Goal: Task Accomplishment & Management: Complete application form

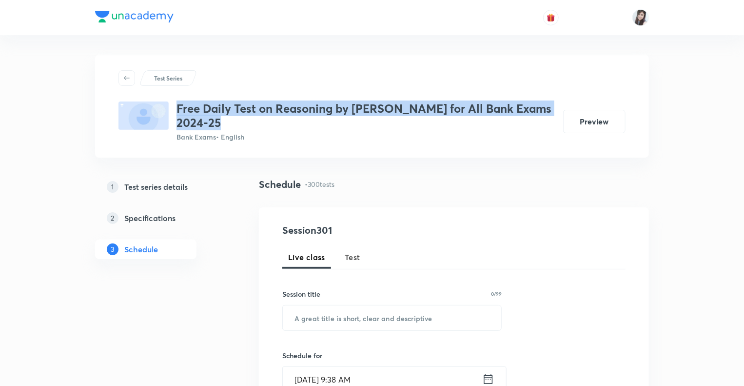
drag, startPoint x: 229, startPoint y: 121, endPoint x: 175, endPoint y: 106, distance: 56.1
click at [175, 106] on div "Free Daily Test on Reasoning by Puneet Sharma for All Bank Exams 2024-25 Bank E…" at bounding box center [336, 121] width 437 height 40
copy h3 "Free Daily Test on Reasoning by [PERSON_NAME] for All Bank Exams 2024-25"
click at [171, 186] on h5 "Test series details" at bounding box center [155, 187] width 63 height 12
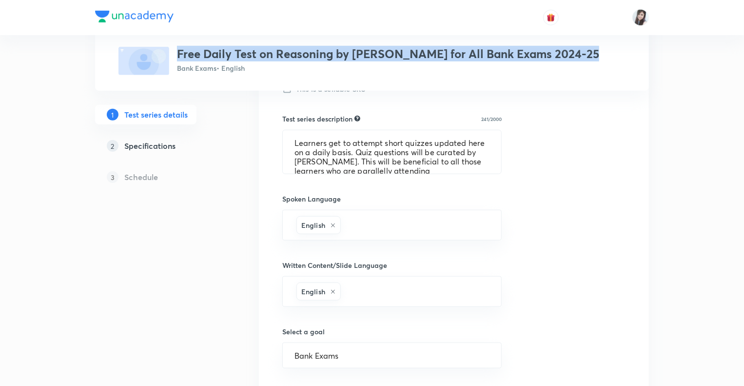
scroll to position [410, 0]
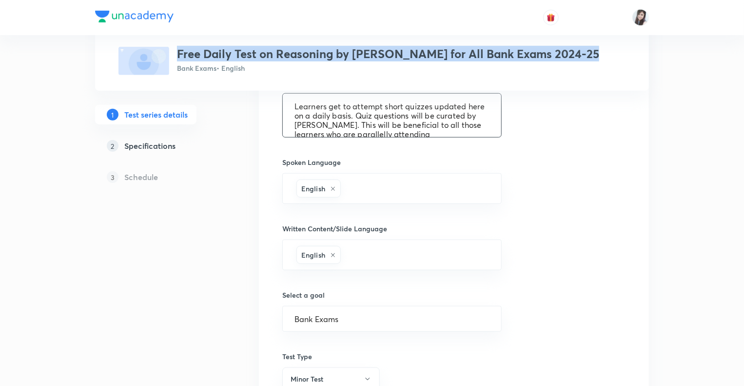
click at [351, 113] on textarea "Learners get to attempt short quizzes updated here on a daily basis. Quiz quest…" at bounding box center [392, 115] width 218 height 43
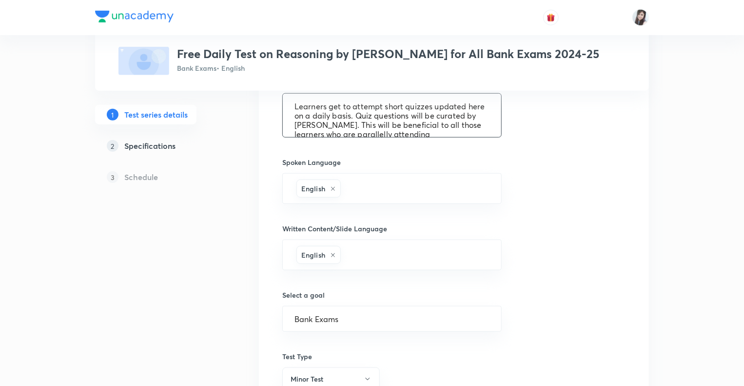
click at [228, 272] on div "Test Series Free Daily Test on Reasoning by Puneet Sharma for All Bank Exams 20…" at bounding box center [372, 96] width 554 height 902
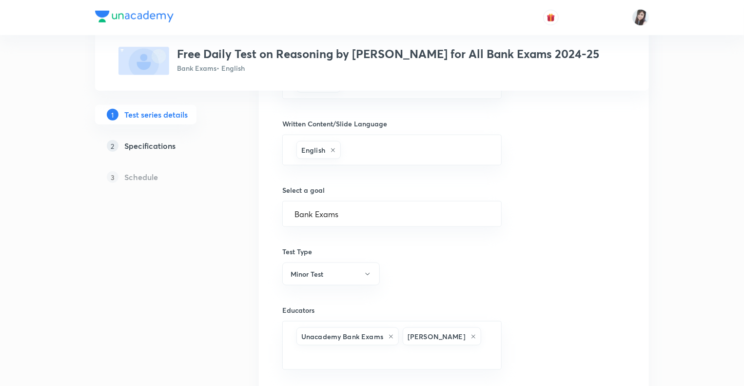
scroll to position [589, 0]
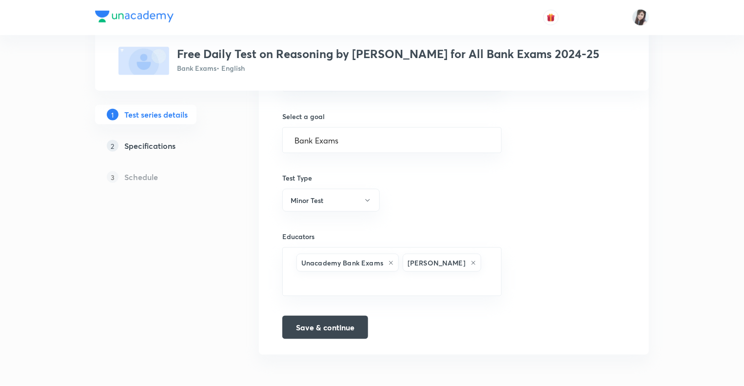
click at [137, 144] on h5 "Specifications" at bounding box center [149, 146] width 51 height 12
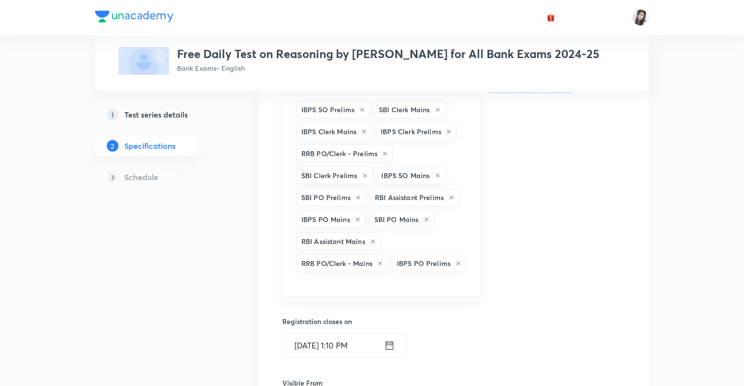
scroll to position [254, 0]
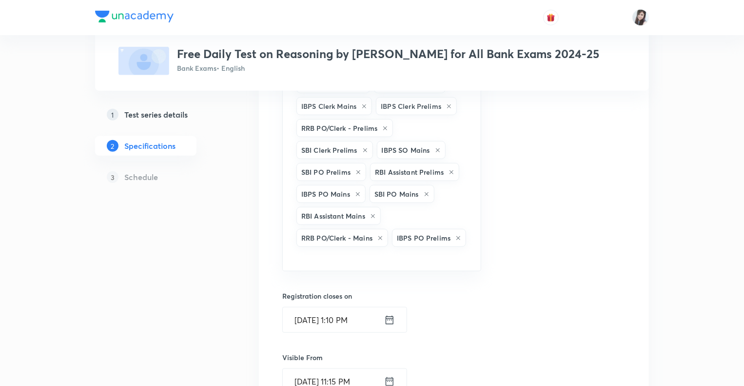
click at [191, 288] on div "1 Test series details 2 Specifications 3 Schedule" at bounding box center [161, 279] width 133 height 737
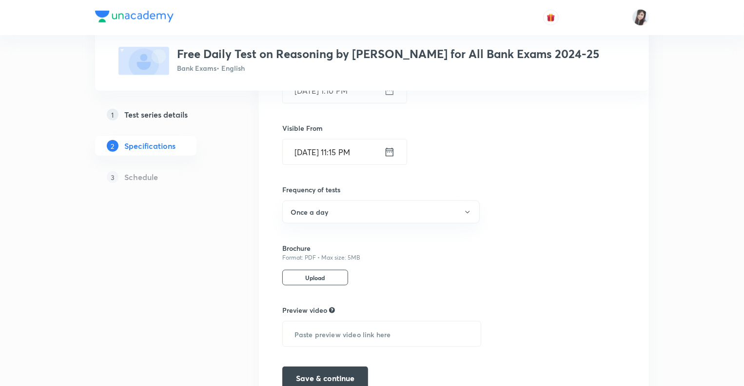
scroll to position [530, 0]
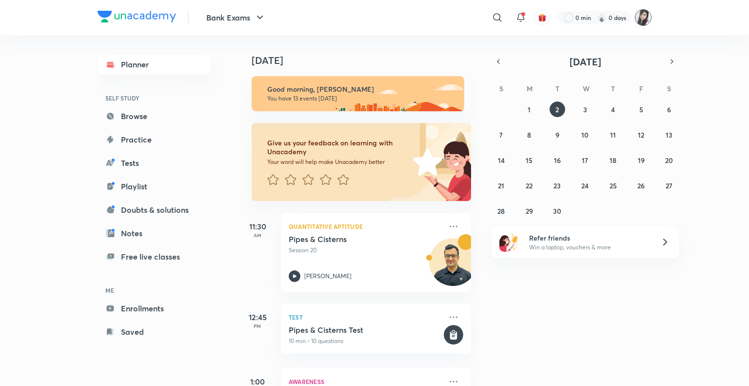
click at [647, 16] on img at bounding box center [643, 17] width 17 height 17
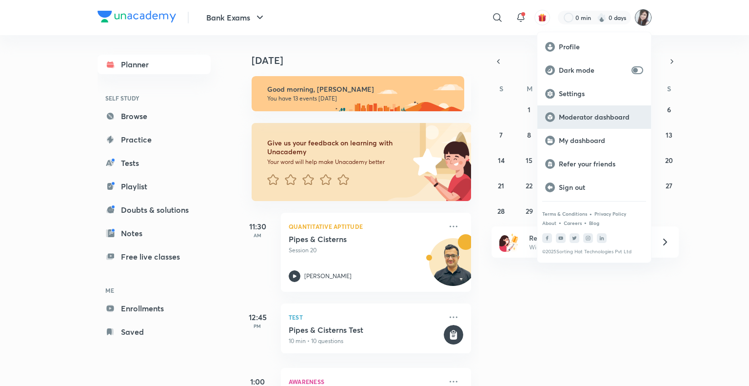
click at [574, 116] on p "Moderator dashboard" at bounding box center [601, 117] width 84 height 9
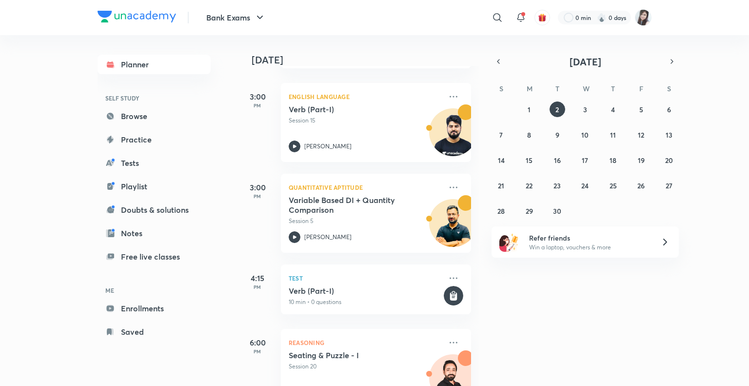
scroll to position [432, 0]
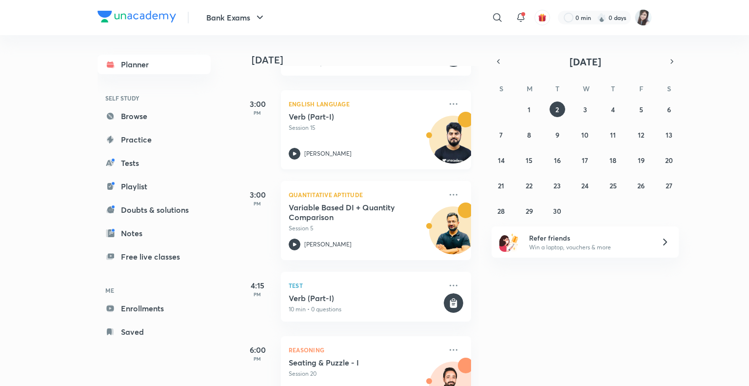
click at [444, 150] on img at bounding box center [453, 144] width 47 height 47
click at [532, 109] on button "1" at bounding box center [529, 109] width 16 height 16
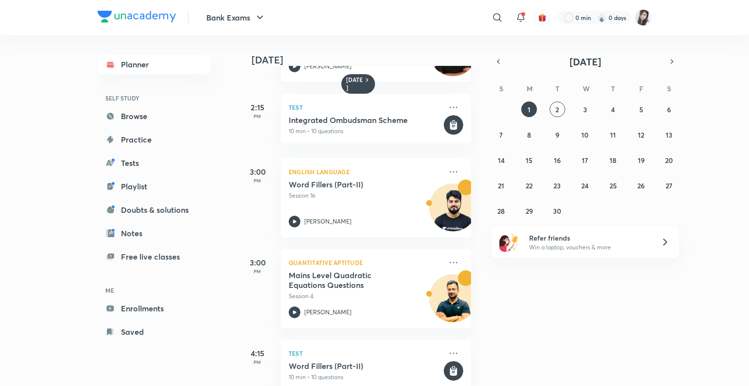
scroll to position [295, 0]
click at [436, 206] on img at bounding box center [453, 211] width 47 height 47
click at [445, 208] on img at bounding box center [453, 211] width 47 height 47
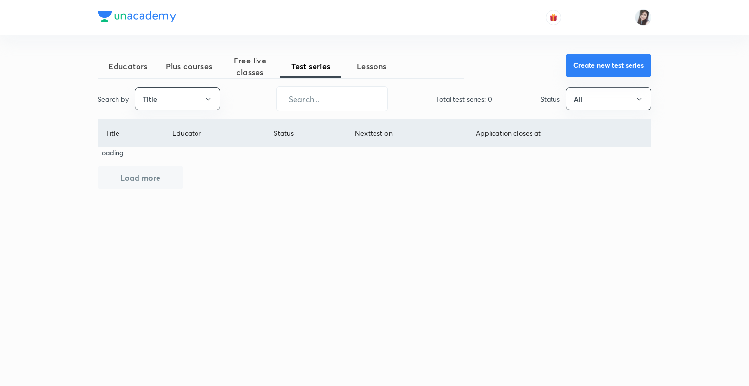
click at [601, 67] on button "Create new test series" at bounding box center [609, 65] width 86 height 23
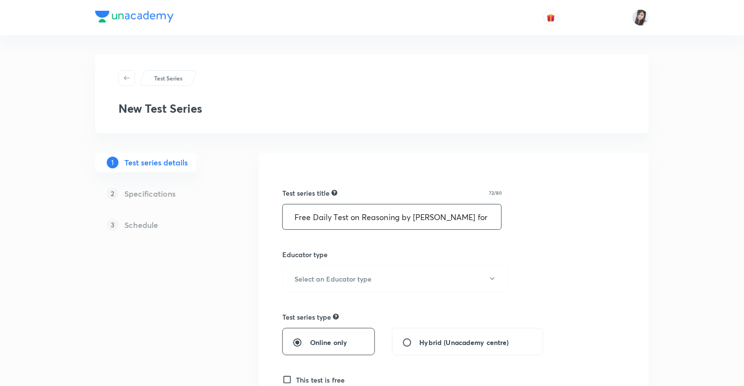
scroll to position [0, 81]
click at [478, 219] on input "Free Daily Test on Reasoning by [PERSON_NAME] for All Bank Exams 2024-25" at bounding box center [392, 216] width 218 height 25
type input "Free Daily Test on Reasoning by [PERSON_NAME] for All Bank Exams 2025-26"
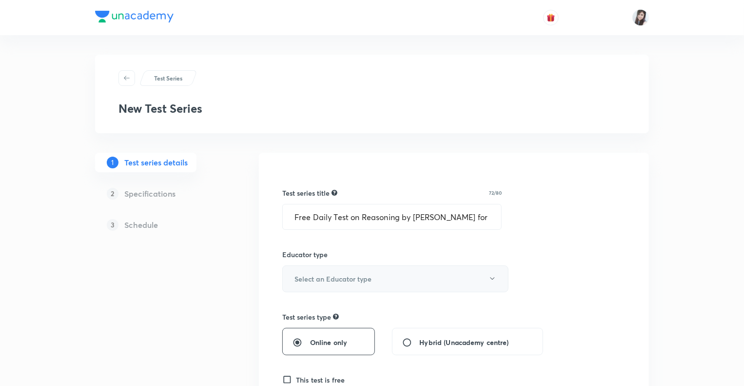
click at [493, 278] on icon "button" at bounding box center [493, 279] width 8 height 8
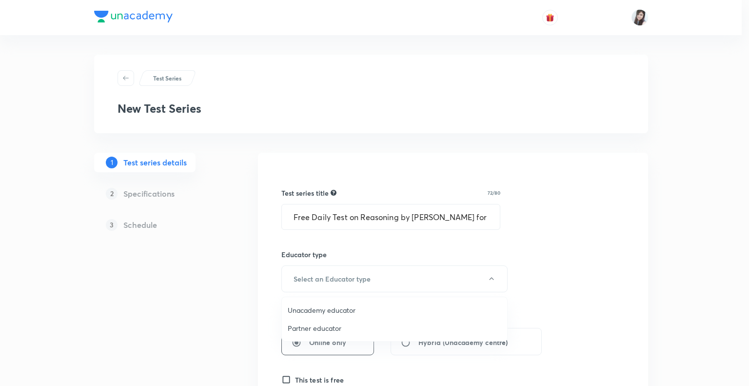
click at [332, 310] on span "Unacademy educator" at bounding box center [395, 310] width 214 height 10
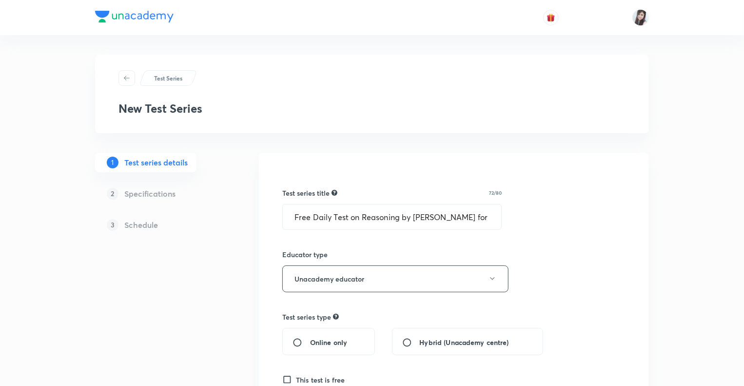
click at [295, 343] on input "Online only" at bounding box center [302, 342] width 18 height 10
radio input "true"
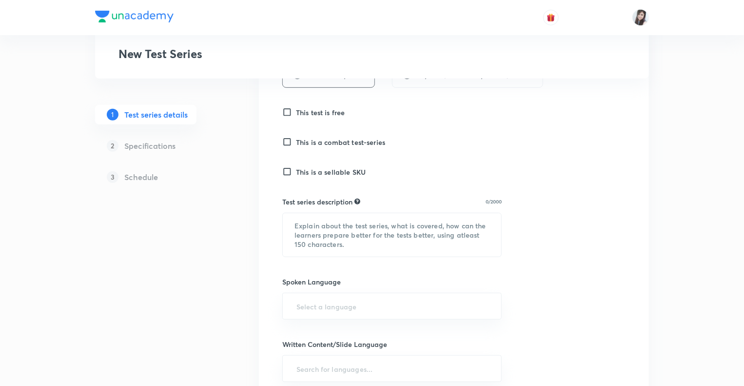
scroll to position [273, 0]
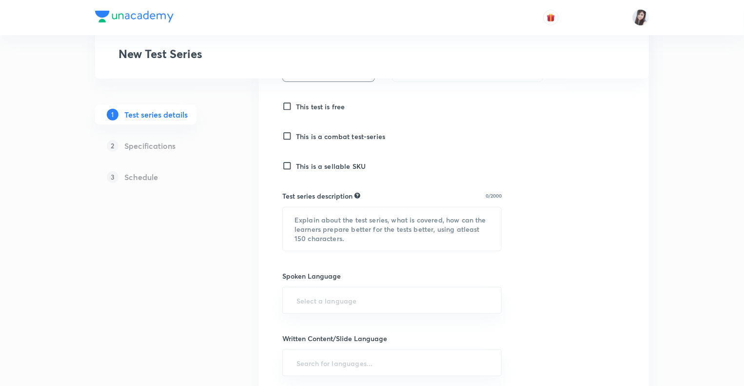
click at [286, 104] on input "This test is free" at bounding box center [289, 106] width 14 height 10
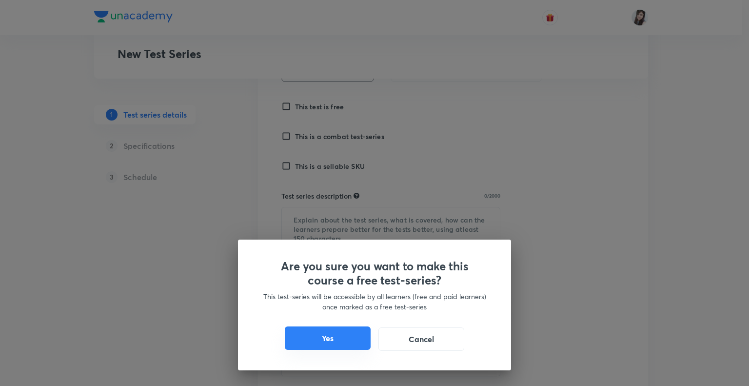
click at [324, 347] on button "Yes" at bounding box center [328, 337] width 86 height 23
checkbox input "true"
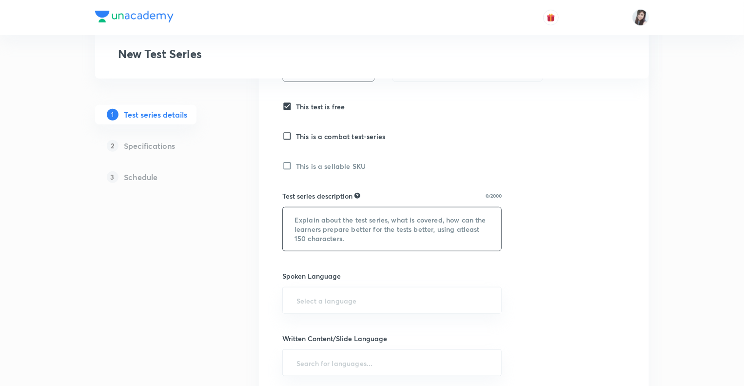
click at [365, 222] on textarea at bounding box center [392, 228] width 218 height 43
paste textarea "Learners get to attempt short quizzes updated here on a daily basis. Quiz quest…"
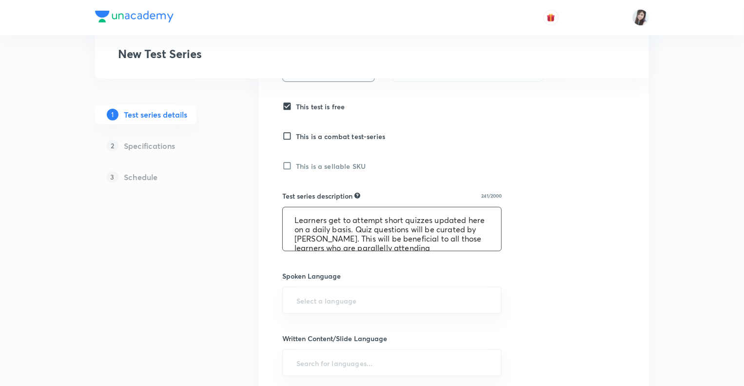
scroll to position [20, 0]
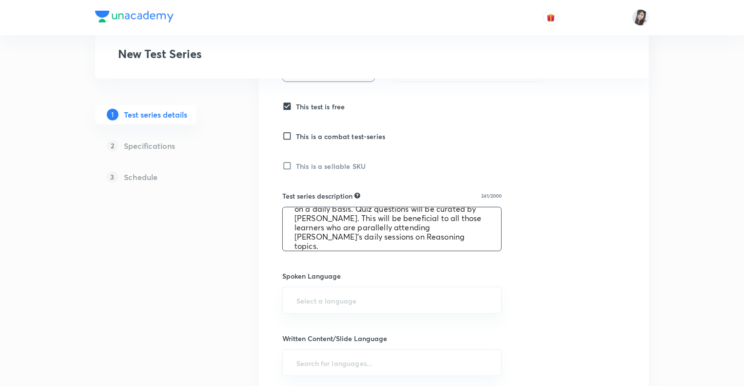
type textarea "Learners get to attempt short quizzes updated here on a daily basis. Quiz quest…"
click at [215, 302] on div "1 Test series details 2 Specifications 3 Schedule" at bounding box center [161, 255] width 133 height 751
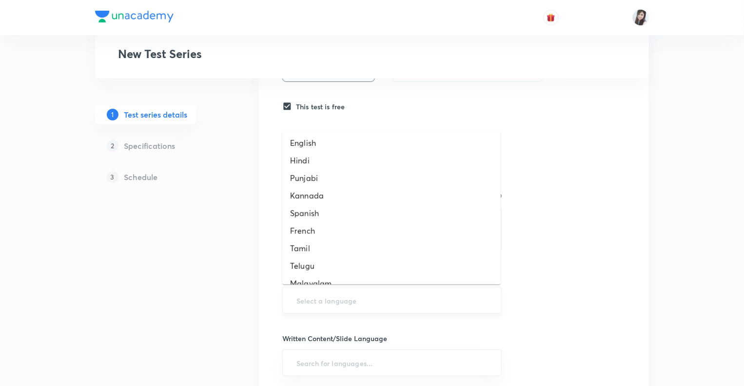
click at [331, 293] on input "text" at bounding box center [391, 300] width 195 height 18
click at [335, 296] on input "text" at bounding box center [391, 300] width 195 height 18
click at [324, 138] on li "English" at bounding box center [391, 143] width 218 height 18
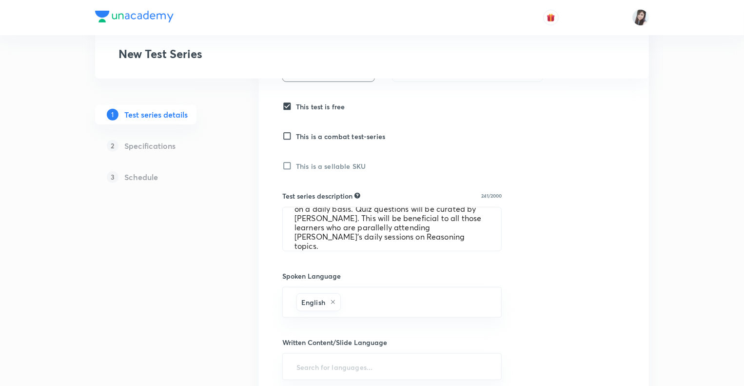
click at [233, 288] on div "Test Series New Test Series 1 Test series details 2 Specifications 3 Schedule T…" at bounding box center [372, 208] width 554 height 853
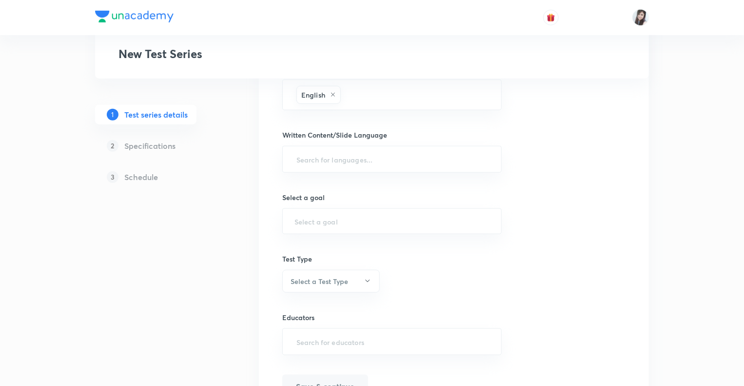
scroll to position [507, 0]
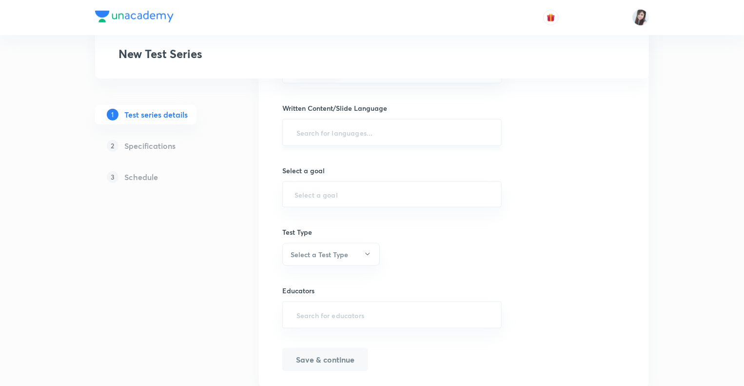
click at [309, 132] on input "text" at bounding box center [391, 132] width 195 height 18
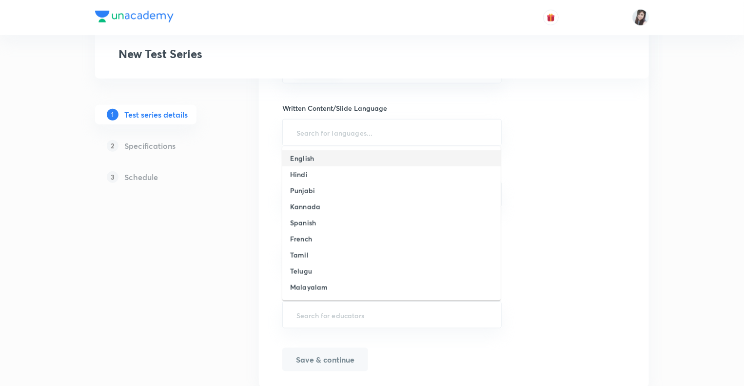
click at [304, 155] on h6 "English" at bounding box center [302, 158] width 24 height 10
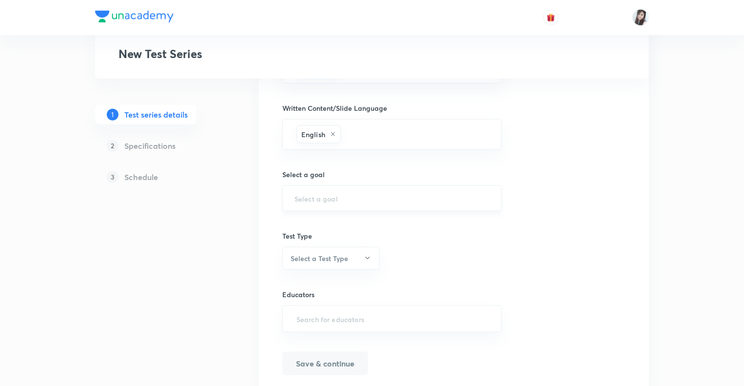
click at [303, 190] on div "​" at bounding box center [391, 198] width 219 height 26
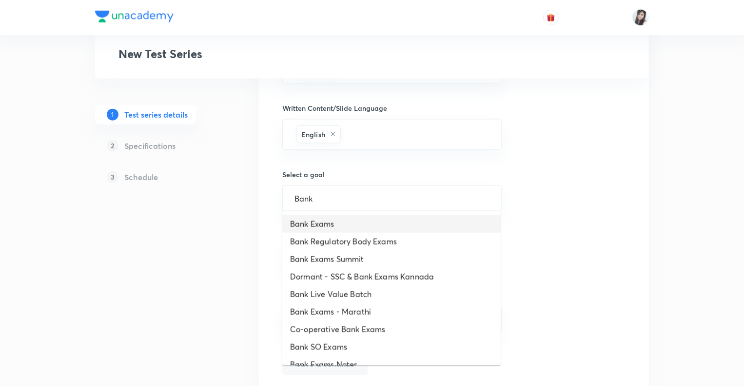
click at [332, 224] on li "Bank Exams" at bounding box center [391, 224] width 218 height 18
type input "Bank Exams"
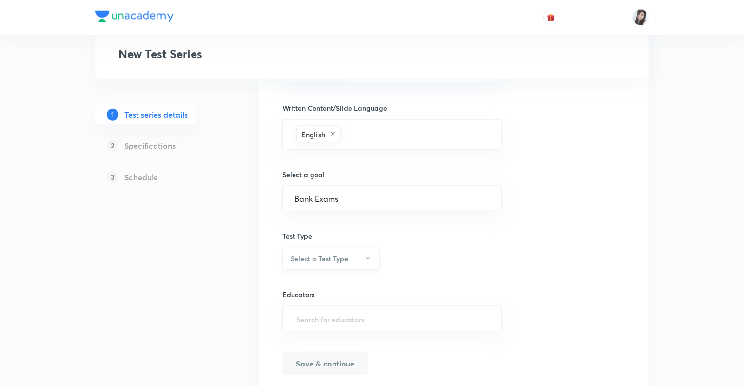
click at [366, 258] on icon "button" at bounding box center [368, 258] width 8 height 8
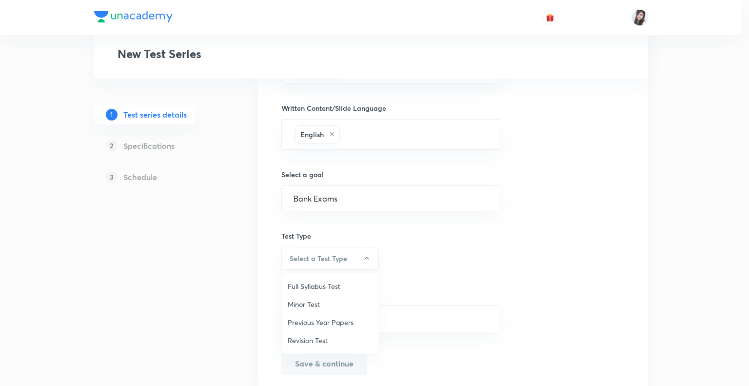
click at [294, 305] on span "Minor Test" at bounding box center [330, 304] width 85 height 10
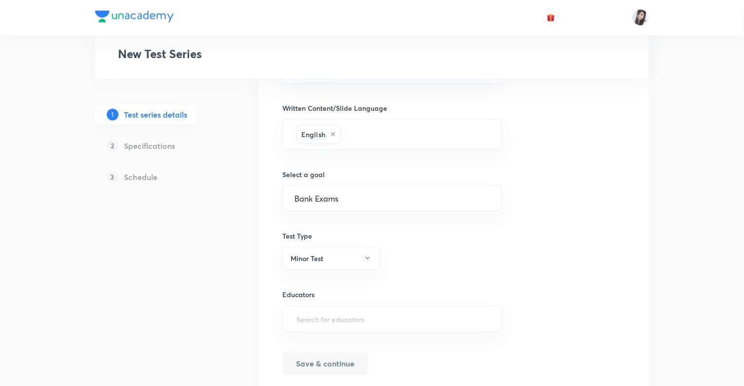
click at [196, 295] on div "1 Test series details 2 Specifications 3 Schedule" at bounding box center [161, 25] width 133 height 759
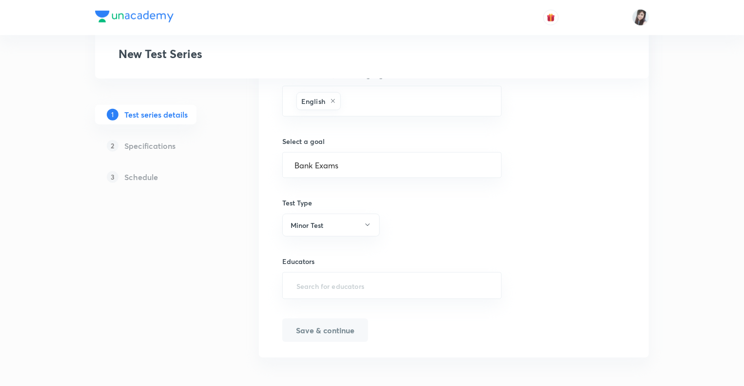
scroll to position [541, 0]
click at [322, 278] on input "text" at bounding box center [391, 285] width 195 height 18
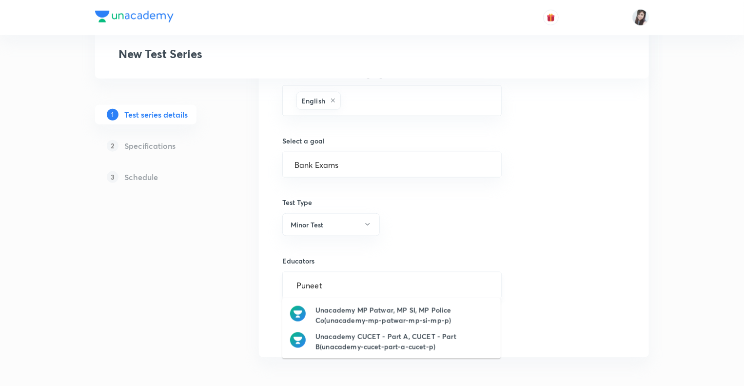
type input "Puneet"
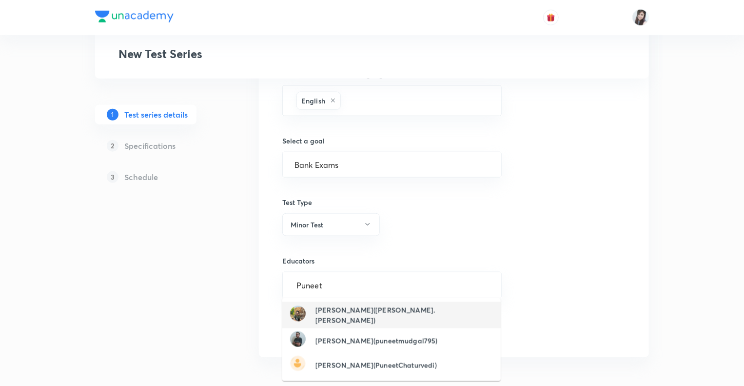
click at [339, 315] on h6 "Puneet Kumar Sharma(puneet.sharma)" at bounding box center [403, 315] width 177 height 20
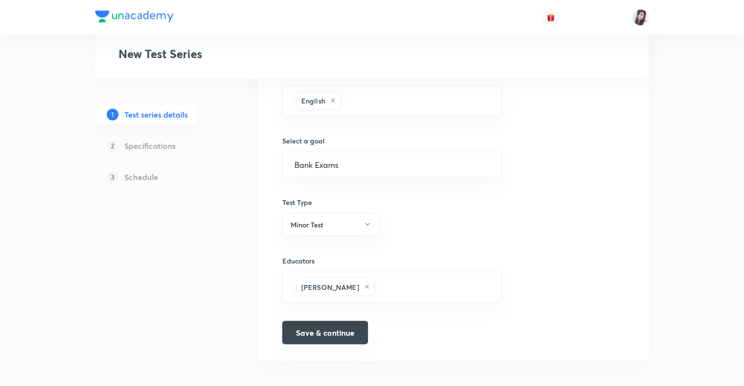
click at [316, 334] on button "Save & continue" at bounding box center [325, 332] width 86 height 23
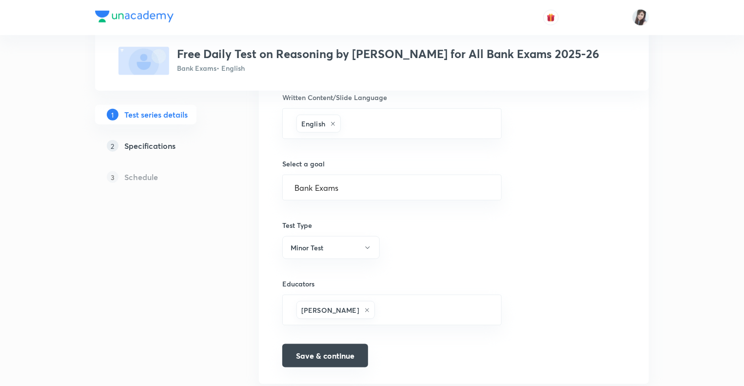
scroll to position [553, 0]
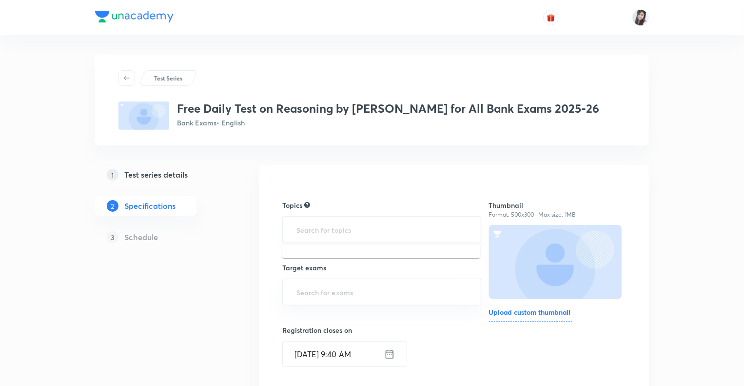
click at [345, 232] on input "text" at bounding box center [381, 229] width 175 height 18
type input "Non"
click at [325, 260] on li "Reasoning -> Non-Verbal Reasoning" at bounding box center [381, 257] width 198 height 18
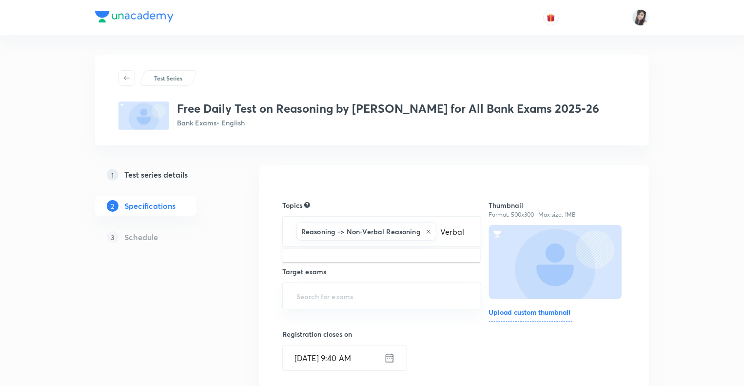
type input "Verbal"
click at [380, 261] on li "Reasoning -> Verbal Reasoning" at bounding box center [381, 262] width 198 height 18
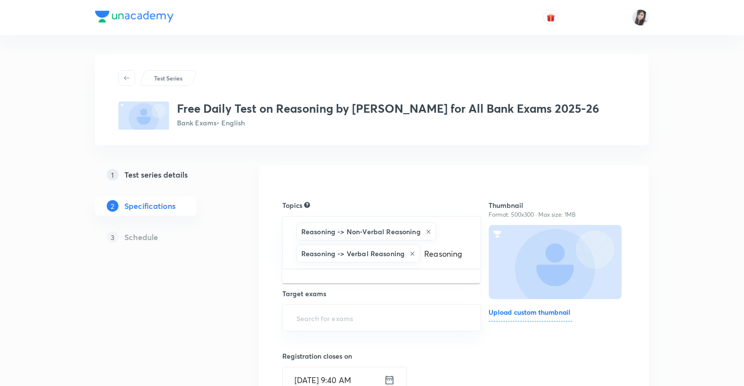
type input "Reasoning"
click at [378, 284] on li "Reasoning -> Logical Reasoning" at bounding box center [381, 283] width 198 height 18
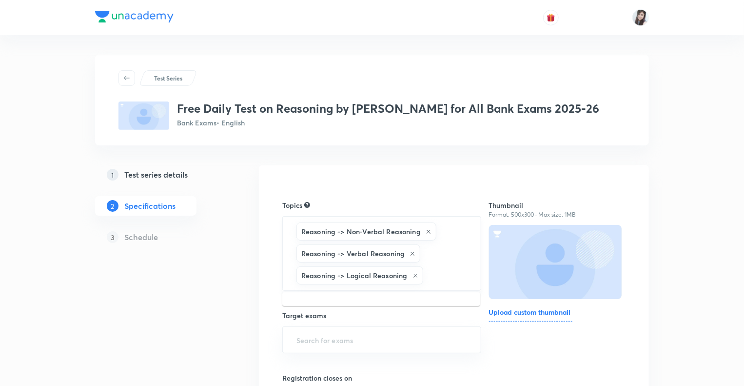
click at [431, 275] on input "text" at bounding box center [447, 275] width 44 height 18
click at [447, 275] on input "reas" at bounding box center [447, 275] width 44 height 18
type input "r"
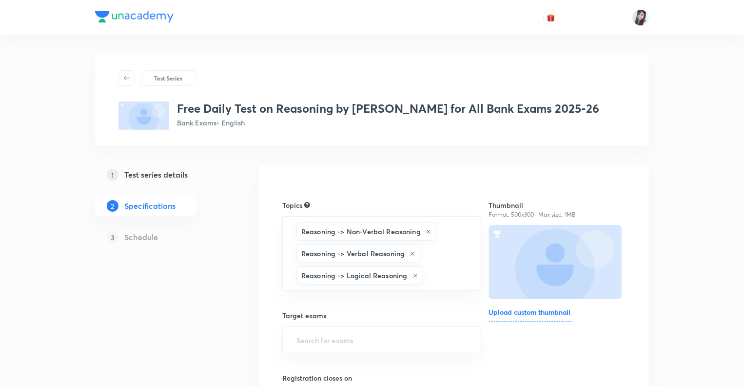
click at [242, 263] on div "Test Series Free Daily Test on Reasoning by Puneet Sharma for All Bank Exams 20…" at bounding box center [372, 392] width 554 height 675
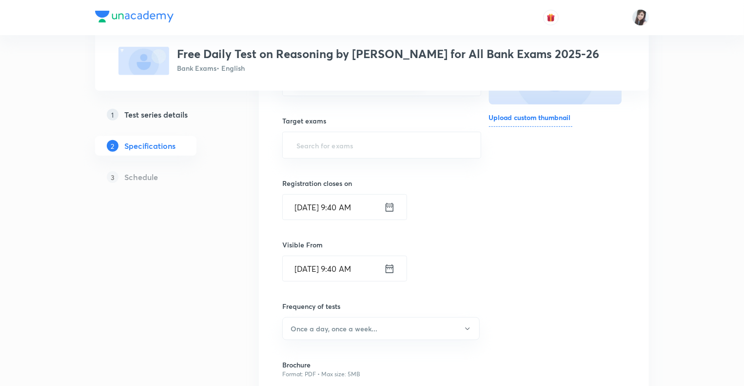
scroll to position [195, 0]
click at [305, 136] on input "text" at bounding box center [381, 145] width 175 height 18
click at [305, 145] on input "text" at bounding box center [381, 145] width 175 height 18
type input "i"
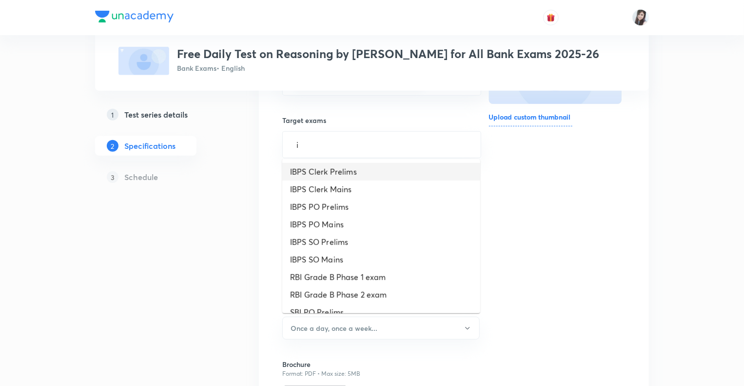
click at [308, 171] on li "IBPS Clerk Prelims" at bounding box center [381, 172] width 198 height 18
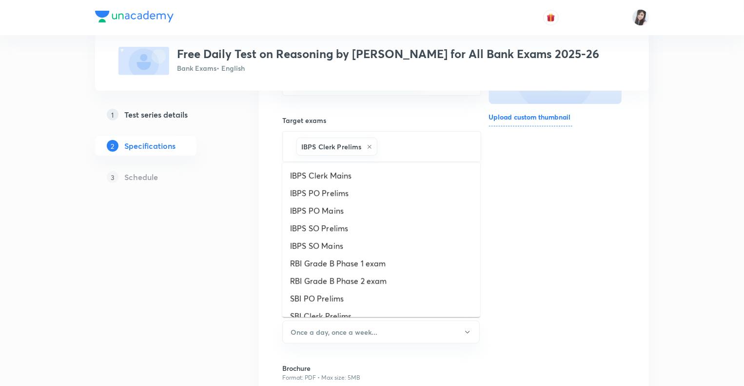
click at [391, 143] on input "text" at bounding box center [424, 146] width 90 height 18
click at [350, 175] on li "IBPS Clerk Mains" at bounding box center [381, 176] width 198 height 18
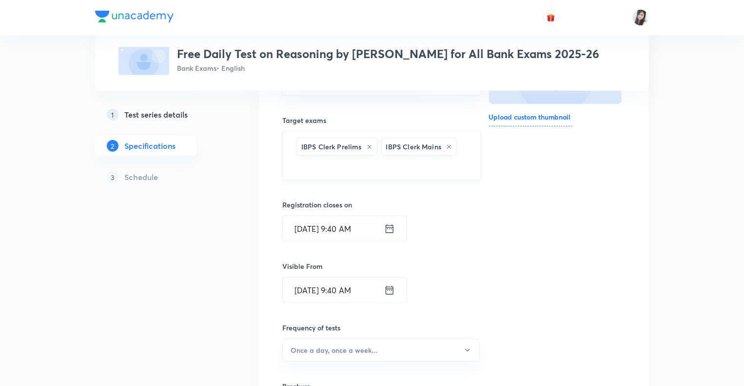
click at [341, 171] on input "text" at bounding box center [381, 166] width 175 height 18
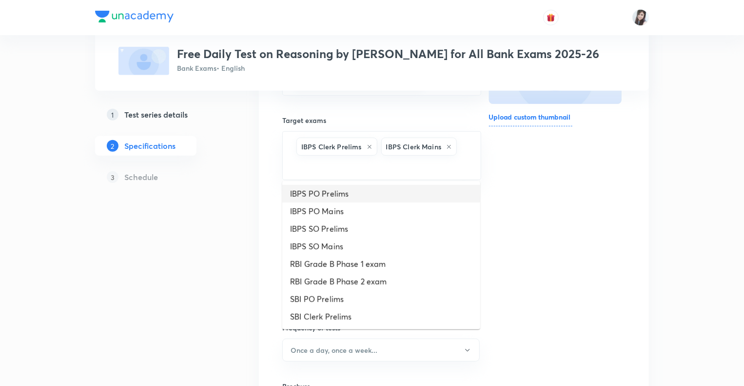
click at [325, 197] on li "IBPS PO Prelims" at bounding box center [381, 194] width 198 height 18
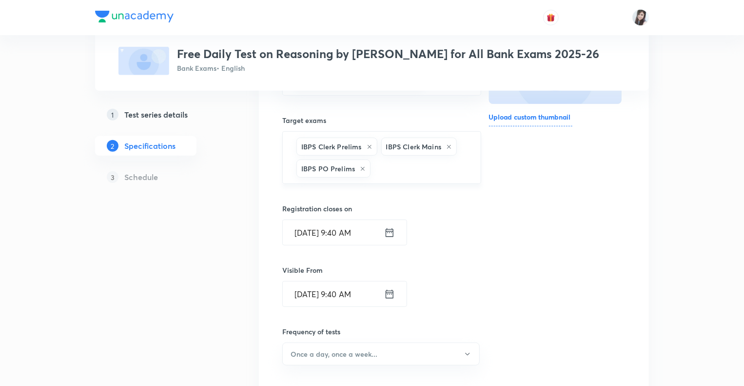
click at [392, 167] on input "text" at bounding box center [421, 168] width 96 height 18
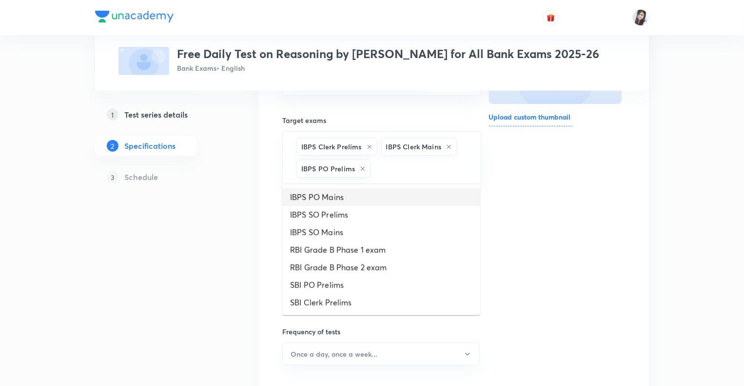
click at [349, 189] on li "IBPS PO Mains" at bounding box center [381, 197] width 198 height 18
click at [453, 168] on input "text" at bounding box center [457, 168] width 23 height 18
click at [347, 201] on li "IBPS SO Prelims" at bounding box center [381, 197] width 198 height 18
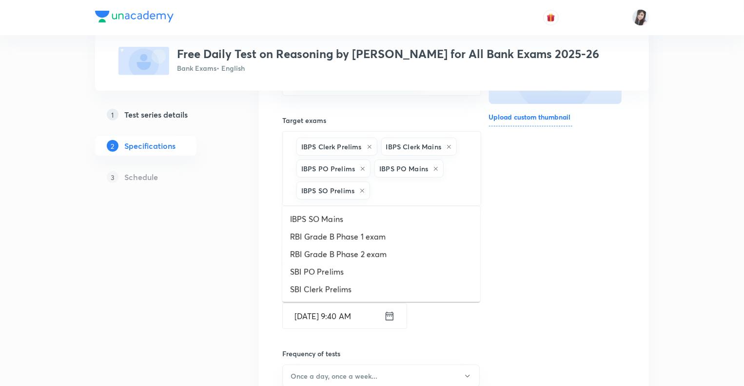
click at [396, 191] on input "text" at bounding box center [420, 190] width 97 height 18
click at [353, 216] on li "IBPS SO Mains" at bounding box center [381, 219] width 198 height 18
click at [452, 189] on input "text" at bounding box center [457, 190] width 24 height 18
click at [369, 222] on li "RBI Grade B Phase 1 exam" at bounding box center [381, 219] width 198 height 18
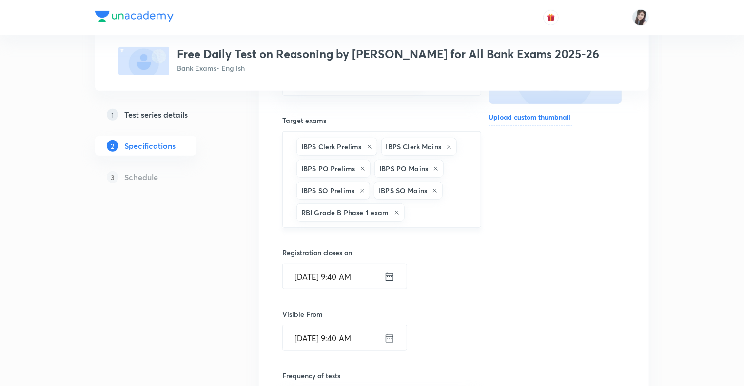
click at [432, 208] on input "text" at bounding box center [438, 212] width 62 height 18
click at [372, 243] on li "RBI Grade B Phase 2 exam" at bounding box center [381, 241] width 198 height 18
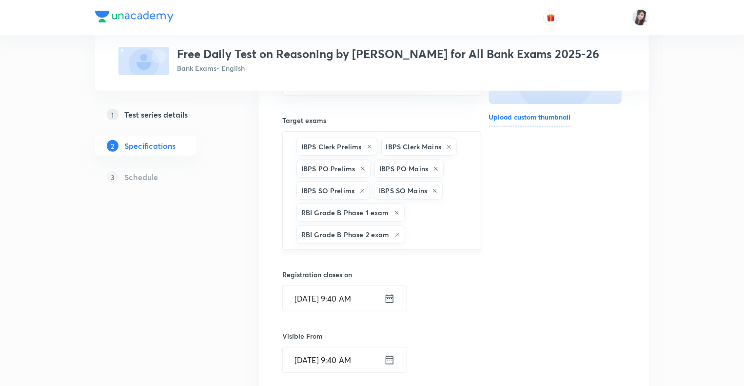
click at [426, 234] on input "text" at bounding box center [438, 234] width 62 height 18
click at [356, 261] on li "SBI PO Prelims" at bounding box center [381, 263] width 198 height 18
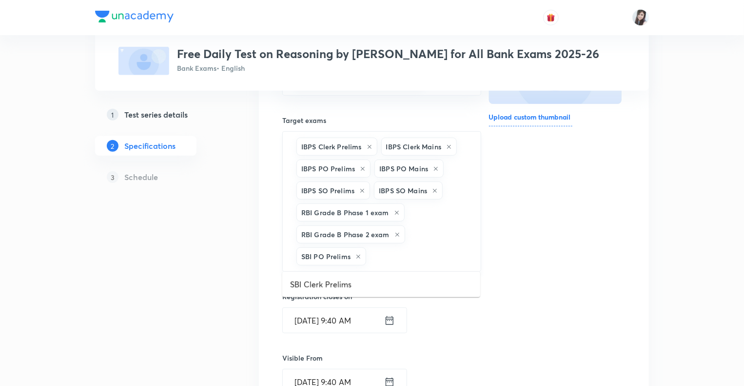
click at [438, 250] on input "text" at bounding box center [418, 256] width 100 height 18
click at [361, 288] on li "SBI Clerk Prelims" at bounding box center [381, 284] width 198 height 18
click at [192, 329] on div "1 Test series details 2 Specifications 3 Schedule" at bounding box center [161, 309] width 133 height 679
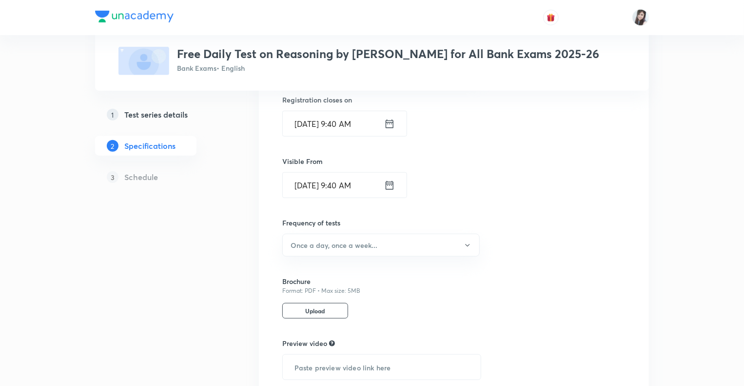
scroll to position [472, 0]
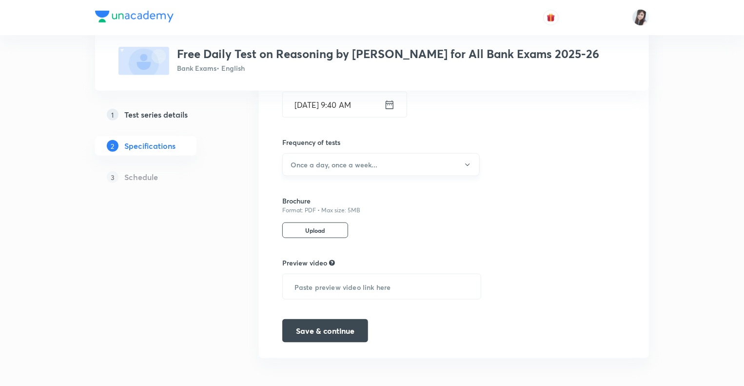
click at [364, 155] on button "Once a day, once a week..." at bounding box center [380, 164] width 197 height 23
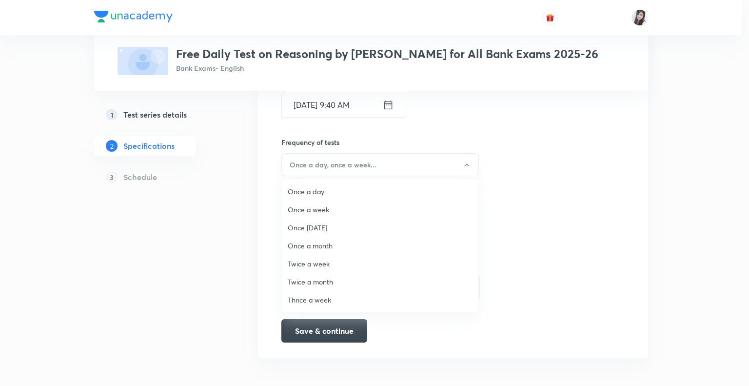
click at [309, 194] on span "Once a day" at bounding box center [380, 191] width 185 height 10
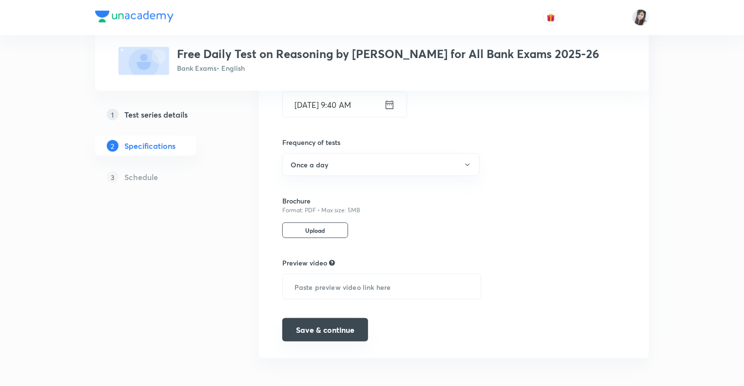
click at [313, 325] on button "Save & continue" at bounding box center [325, 329] width 86 height 23
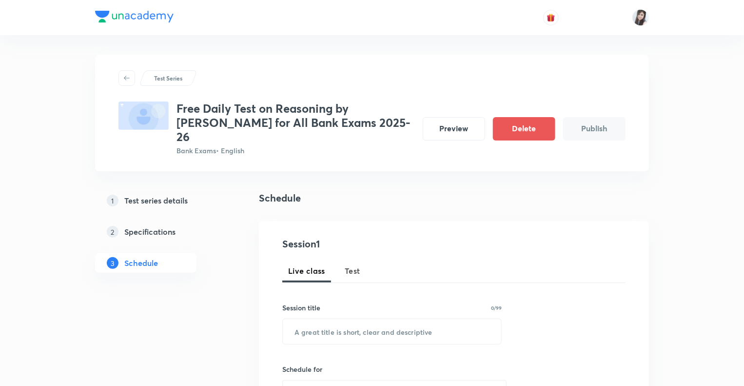
click at [352, 265] on span "Test" at bounding box center [353, 271] width 16 height 12
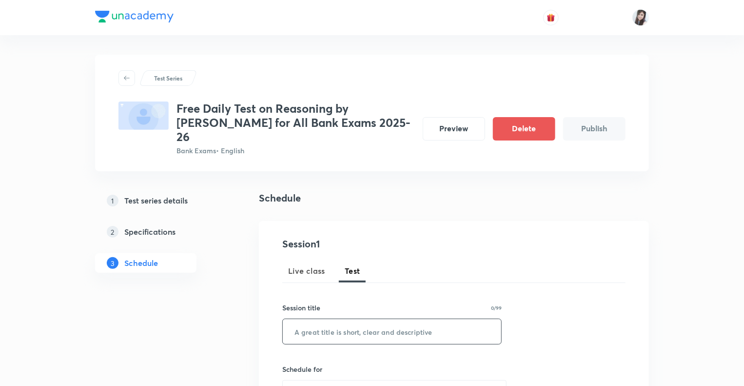
click at [324, 319] on input "text" at bounding box center [392, 331] width 218 height 25
type input "Free Test on Series"
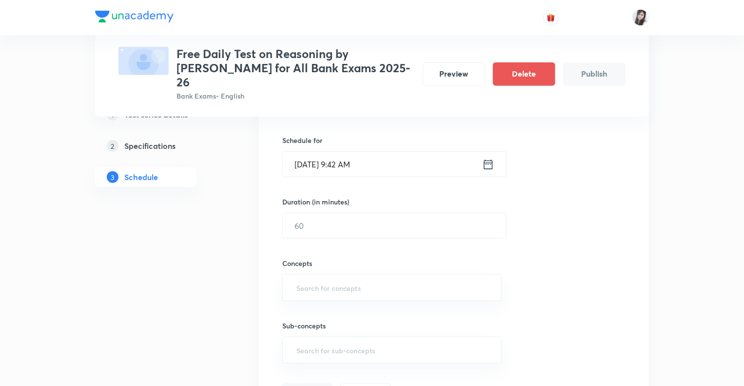
scroll to position [234, 0]
click at [486, 152] on icon at bounding box center [488, 159] width 12 height 14
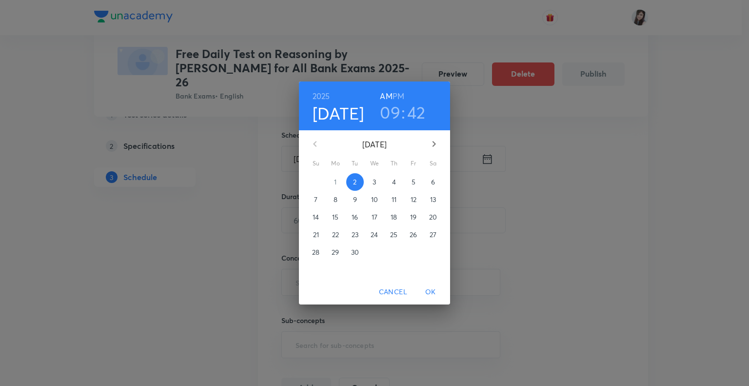
click at [394, 113] on h3 "09" at bounding box center [390, 112] width 20 height 20
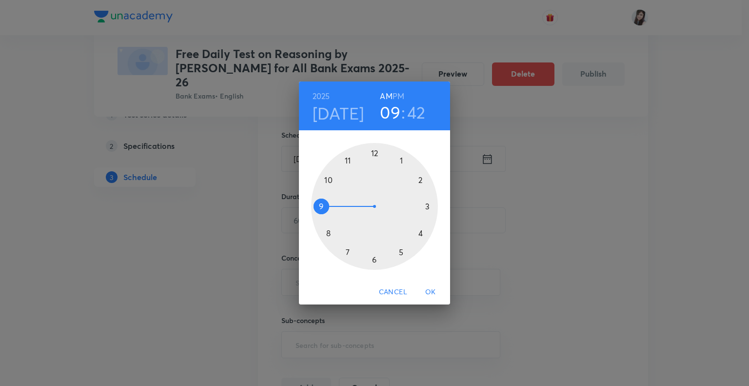
click at [375, 153] on div at bounding box center [374, 206] width 127 height 127
click at [374, 259] on div at bounding box center [374, 206] width 127 height 127
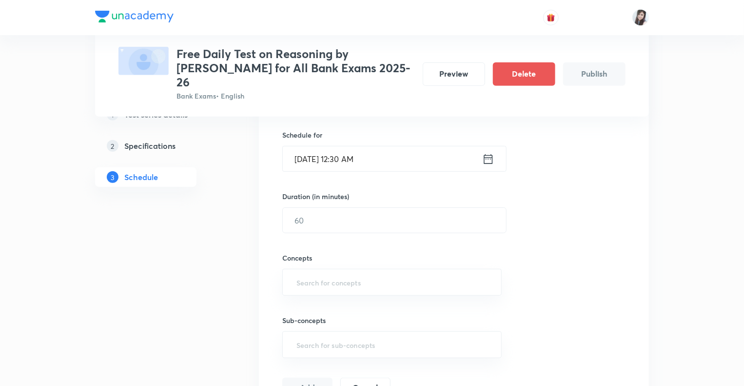
click at [489, 152] on icon at bounding box center [488, 159] width 12 height 14
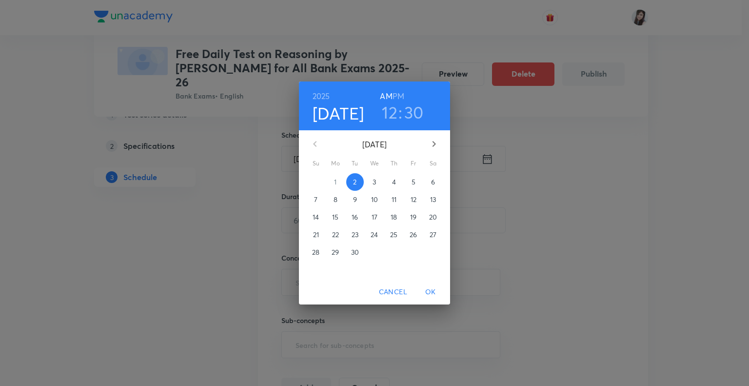
click at [401, 95] on h6 "PM" at bounding box center [398, 96] width 12 height 14
click at [432, 292] on span "OK" at bounding box center [430, 292] width 23 height 12
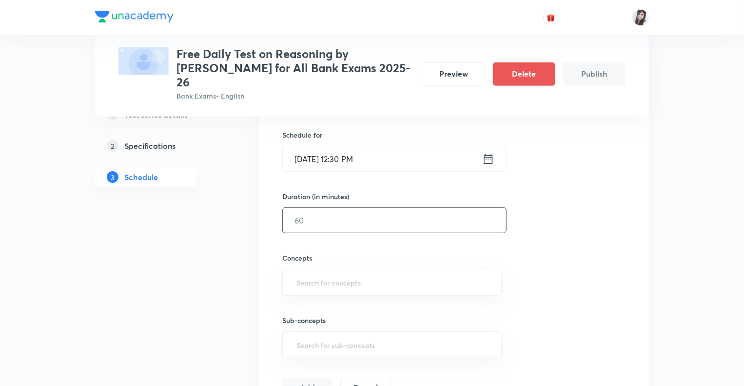
click at [330, 208] on input "text" at bounding box center [394, 220] width 223 height 25
type input "10"
click at [308, 273] on input "text" at bounding box center [391, 282] width 195 height 18
type input "Series"
click at [299, 295] on li "Series" at bounding box center [391, 295] width 218 height 18
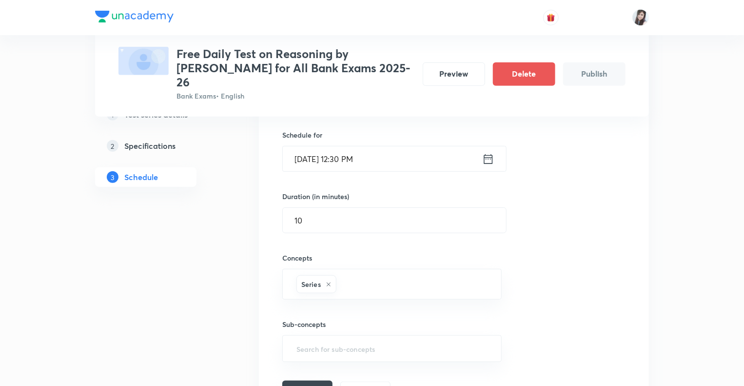
click at [302, 380] on button "Add" at bounding box center [307, 390] width 50 height 20
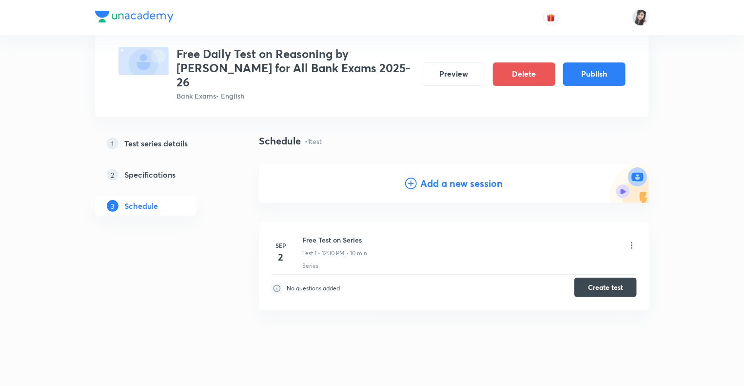
click at [607, 277] on button "Create test" at bounding box center [605, 287] width 62 height 20
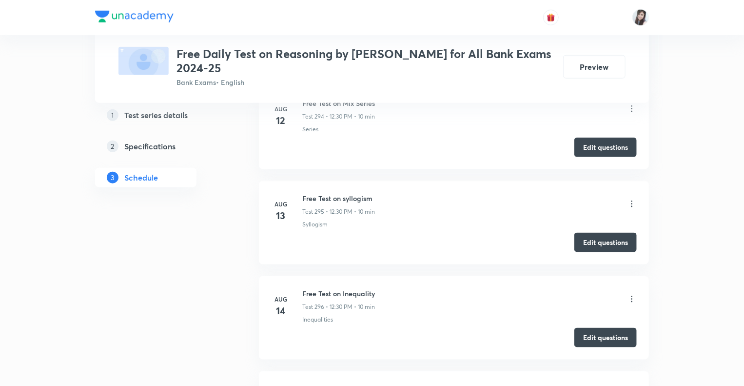
scroll to position [28809, 0]
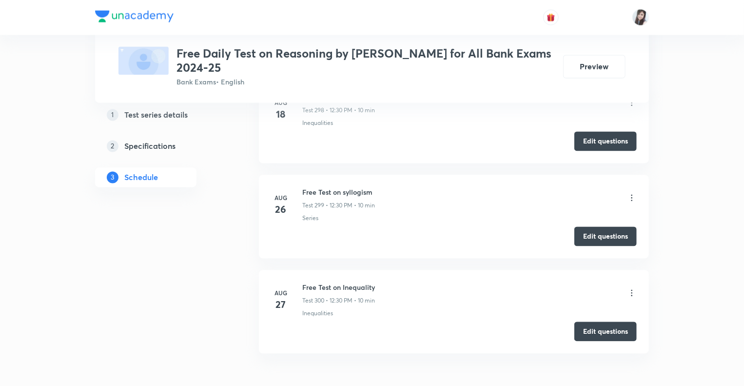
click at [601, 226] on button "Edit questions" at bounding box center [605, 236] width 62 height 20
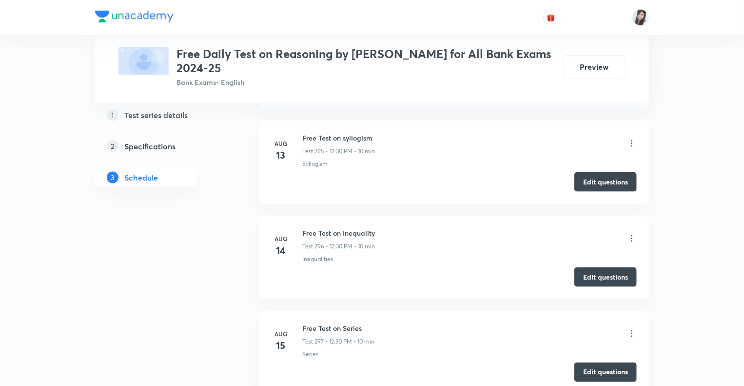
scroll to position [28477, 0]
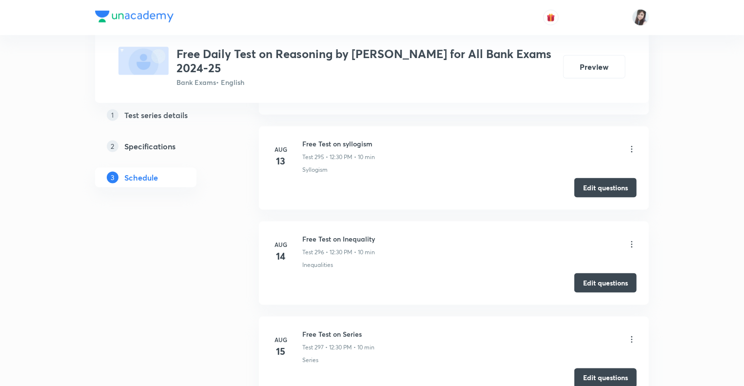
click at [589, 316] on li "Aug 15 Free Test on Series Test 297 • 12:30 PM • 10 min Series Edit questions" at bounding box center [454, 357] width 390 height 83
click at [591, 367] on button "Edit questions" at bounding box center [605, 377] width 62 height 20
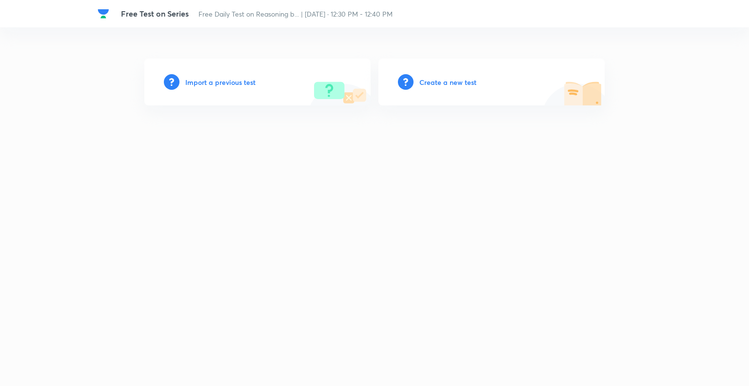
click at [429, 81] on h6 "Create a new test" at bounding box center [447, 82] width 57 height 10
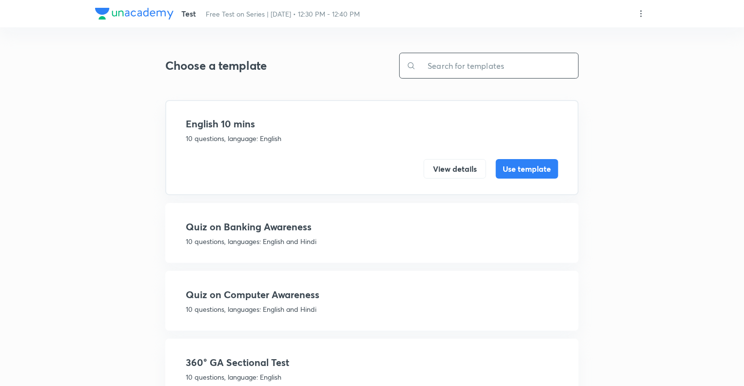
click at [437, 65] on input "text" at bounding box center [497, 65] width 162 height 25
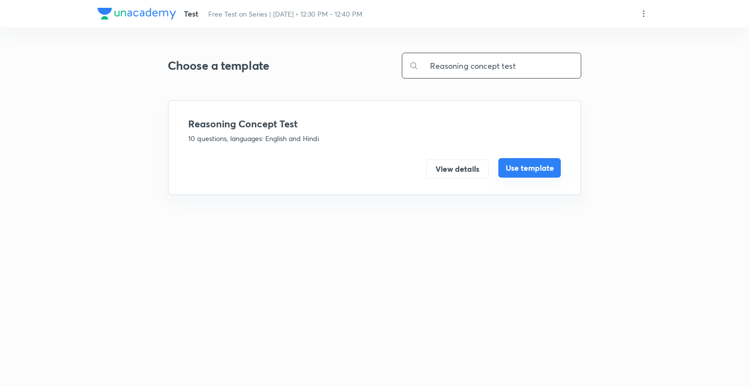
type input "Reasoning concept test"
click at [515, 170] on button "Use template" at bounding box center [529, 168] width 62 height 20
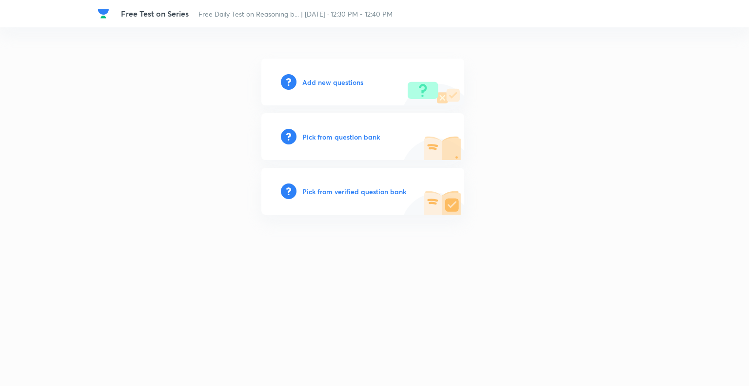
click at [327, 77] on h6 "Add new questions" at bounding box center [332, 82] width 61 height 10
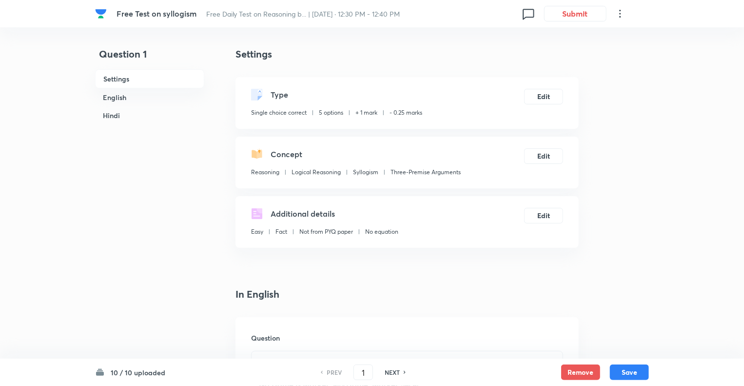
click at [619, 18] on icon at bounding box center [620, 14] width 12 height 12
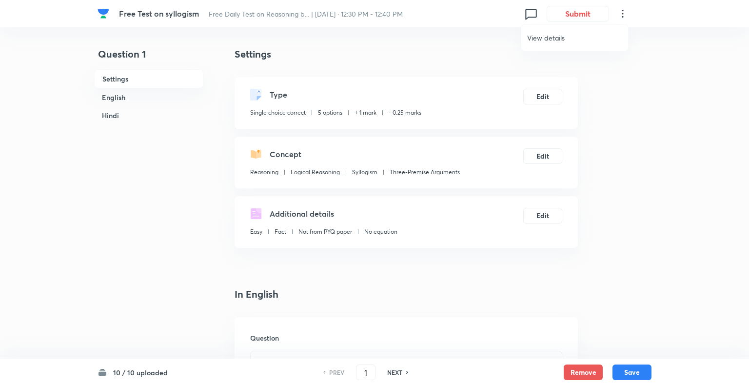
click at [535, 39] on span "View details" at bounding box center [574, 38] width 95 height 10
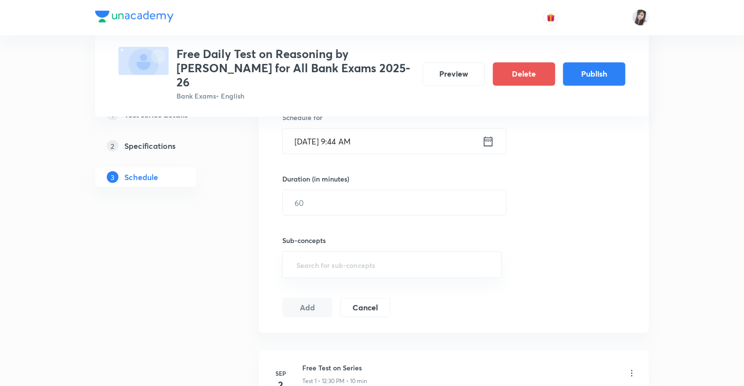
scroll to position [380, 0]
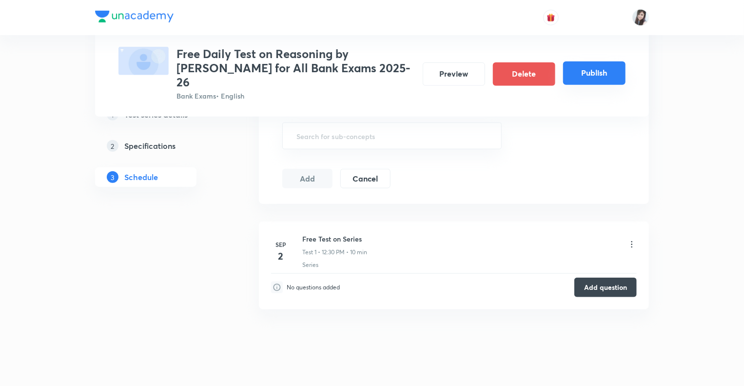
click at [586, 68] on button "Publish" at bounding box center [594, 72] width 62 height 23
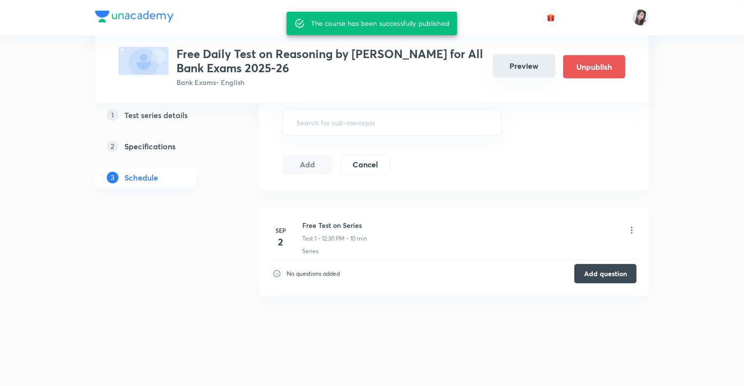
click at [529, 69] on button "Preview" at bounding box center [524, 65] width 62 height 23
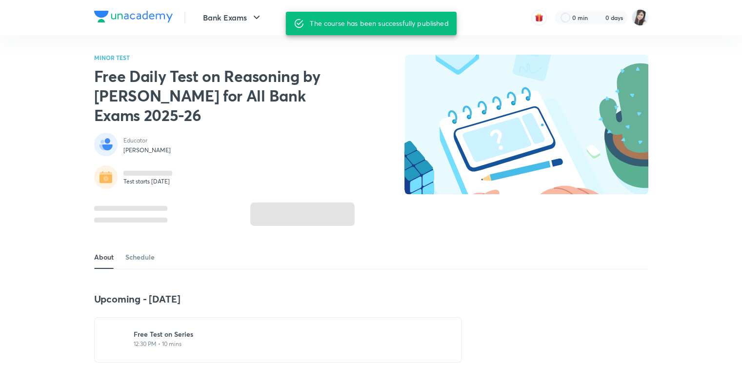
click at [529, 69] on img at bounding box center [526, 124] width 244 height 139
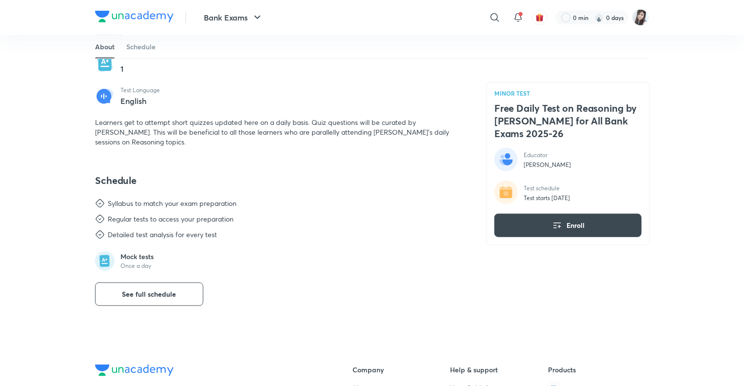
scroll to position [410, 0]
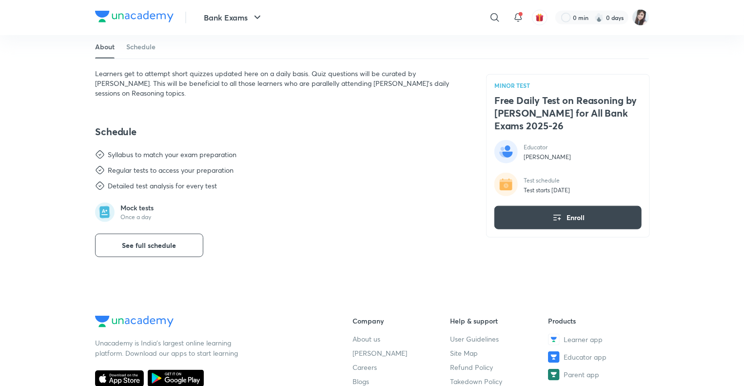
click at [378, 197] on div "Schedule Syllabus to match your exam preparation Regular tests to access your p…" at bounding box center [279, 191] width 368 height 132
click at [592, 218] on button "Enroll" at bounding box center [567, 217] width 147 height 23
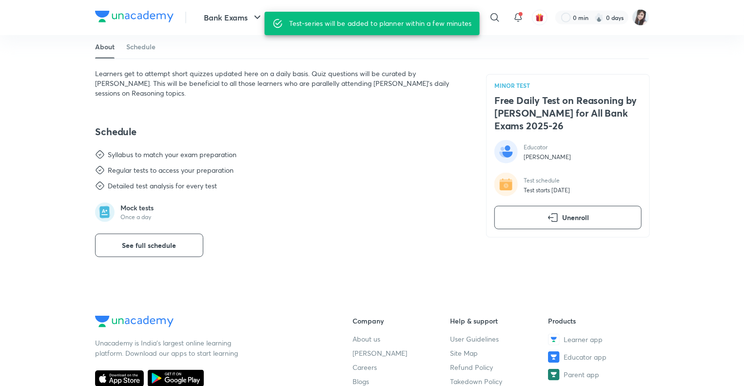
click at [391, 152] on li "Syllabus to match your exam preparation" at bounding box center [279, 155] width 368 height 10
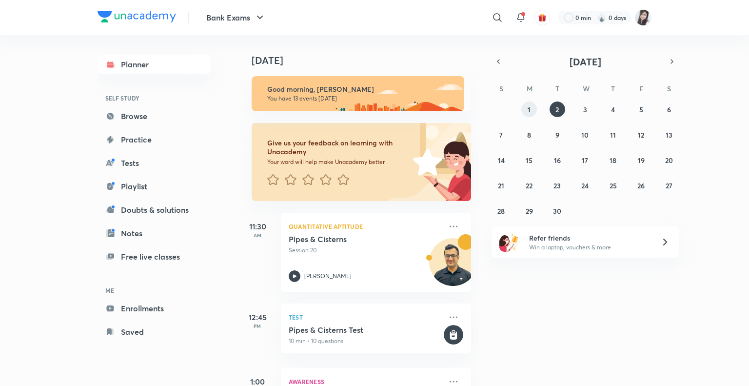
click at [529, 114] on button "1" at bounding box center [529, 109] width 16 height 16
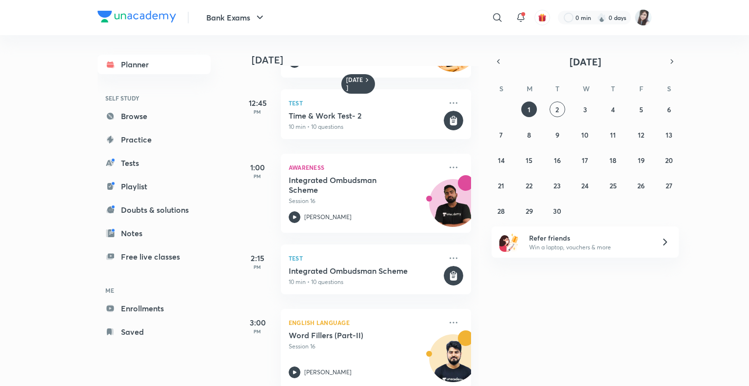
scroll to position [145, 0]
click at [441, 200] on img at bounding box center [453, 206] width 47 height 47
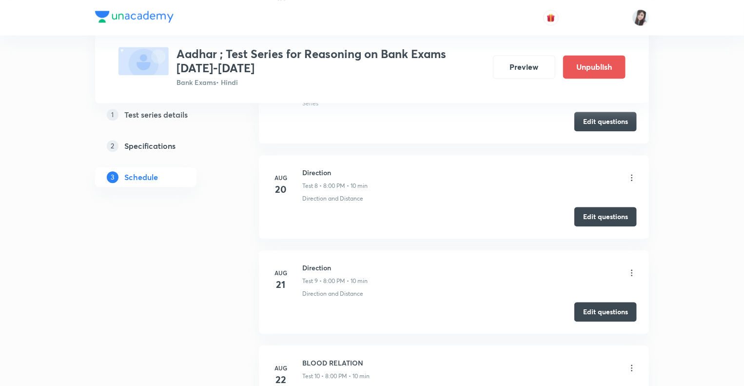
scroll to position [1081, 0]
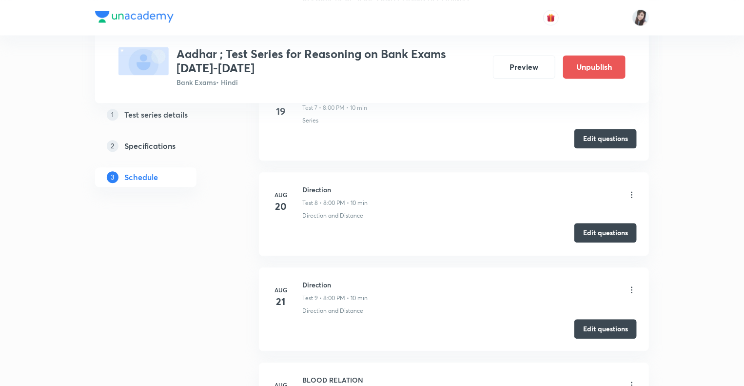
click at [592, 229] on button "Edit questions" at bounding box center [605, 233] width 62 height 20
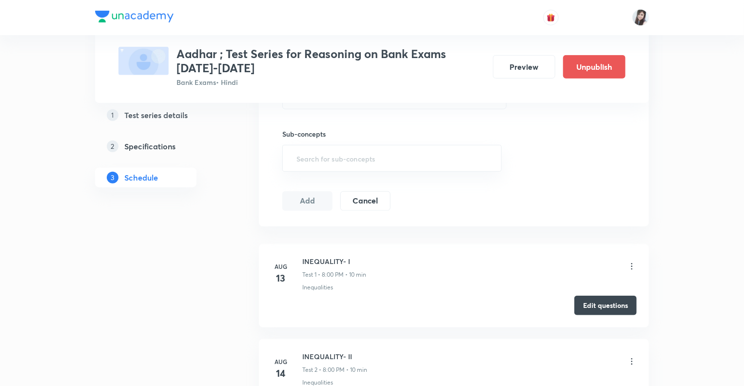
scroll to position [357, 0]
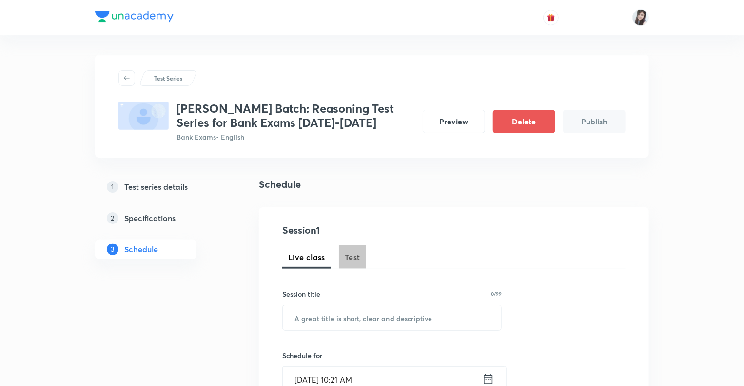
click at [350, 255] on span "Test" at bounding box center [353, 257] width 16 height 12
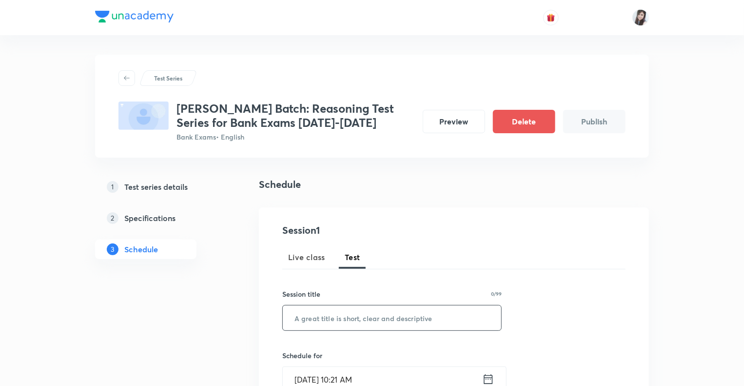
click at [308, 320] on input "text" at bounding box center [392, 317] width 218 height 25
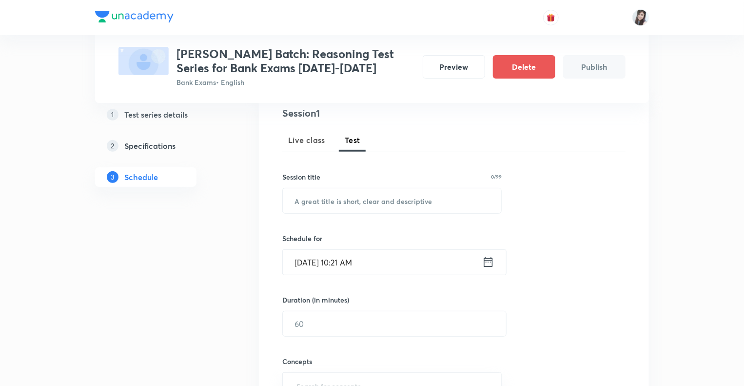
scroll to position [137, 0]
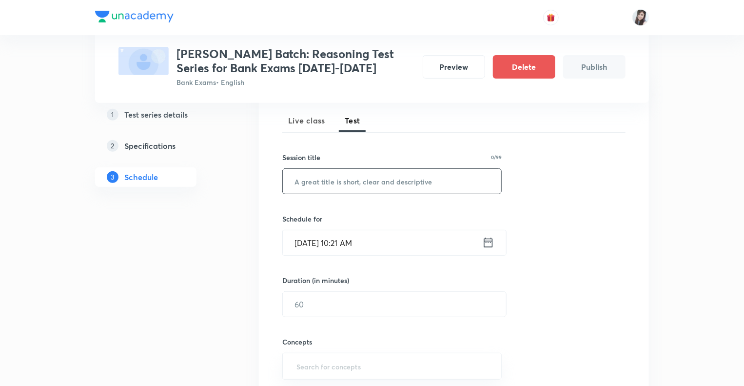
click at [362, 178] on input "text" at bounding box center [392, 181] width 218 height 25
click at [330, 186] on input "text" at bounding box center [392, 181] width 218 height 25
click at [200, 279] on div "1 Test series details 2 Specifications 3 Schedule" at bounding box center [161, 356] width 133 height 633
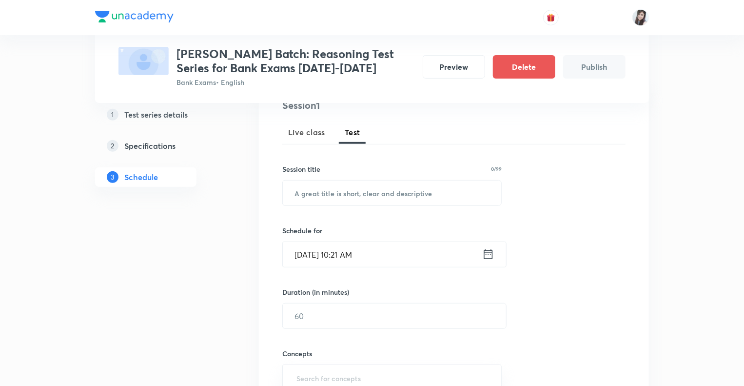
scroll to position [117, 0]
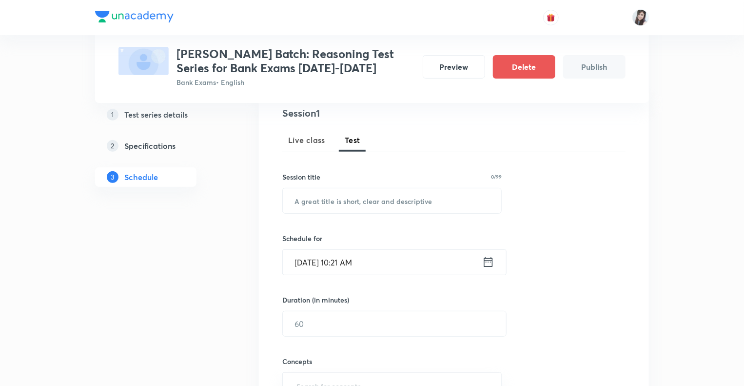
click at [200, 288] on div "1 Test series details 2 Specifications 3 Schedule" at bounding box center [161, 376] width 133 height 633
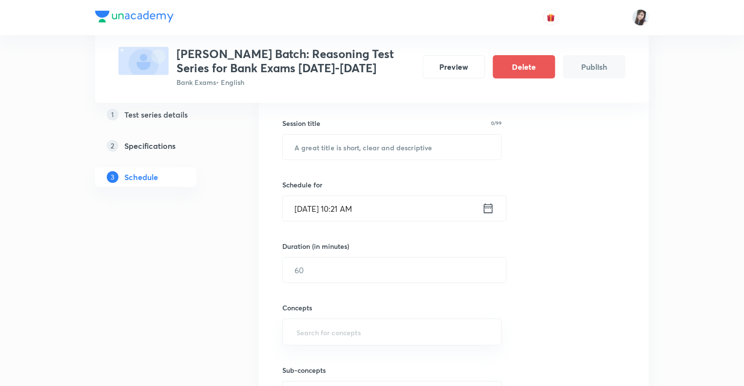
scroll to position [195, 0]
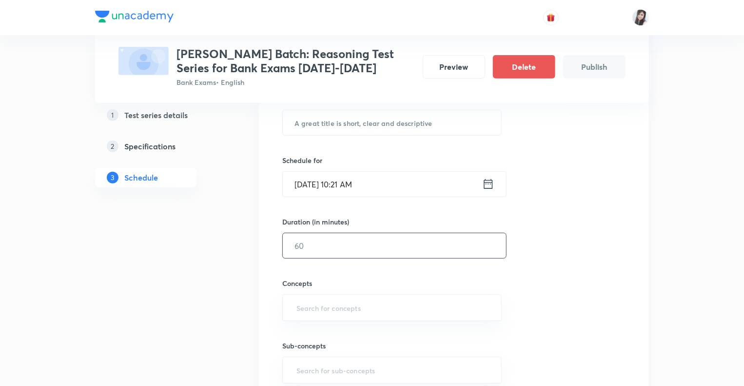
click at [300, 239] on input "text" at bounding box center [394, 245] width 223 height 25
click at [302, 308] on input "text" at bounding box center [391, 307] width 195 height 18
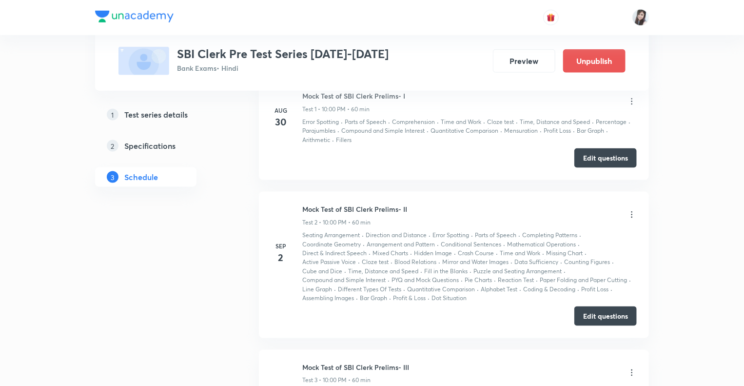
scroll to position [569, 0]
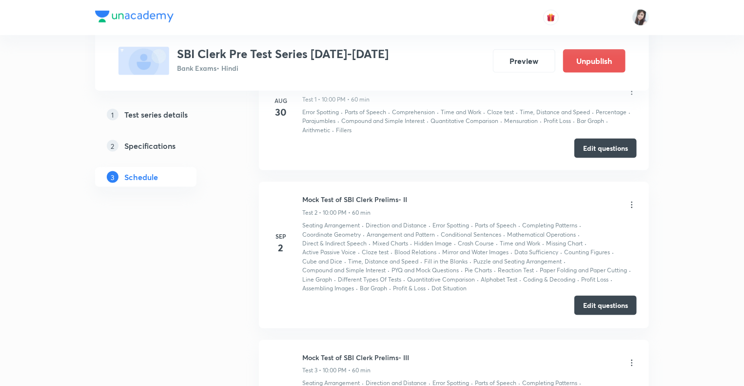
click at [595, 303] on button "Edit questions" at bounding box center [605, 305] width 62 height 20
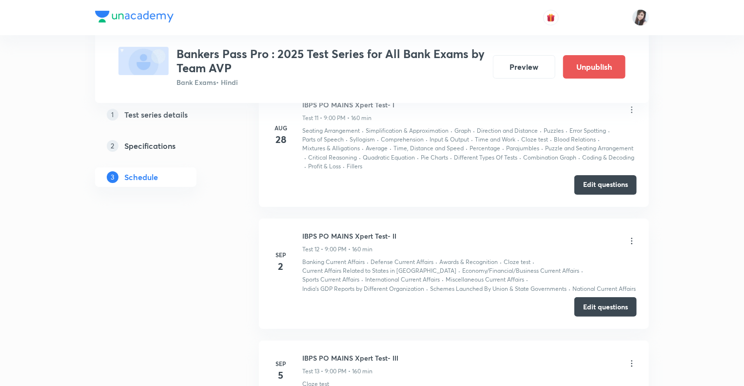
scroll to position [1931, 0]
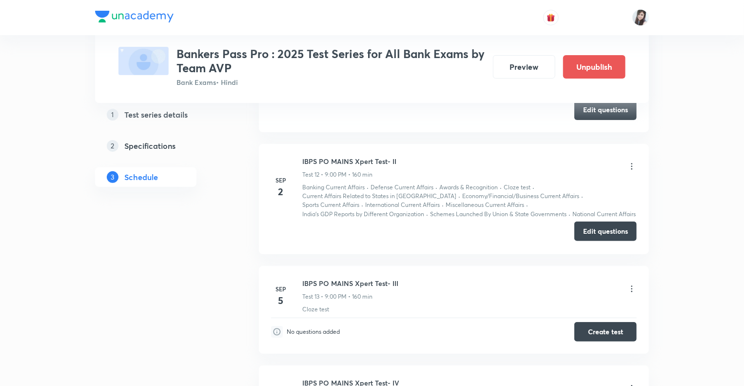
click at [589, 231] on button "Edit questions" at bounding box center [605, 231] width 62 height 20
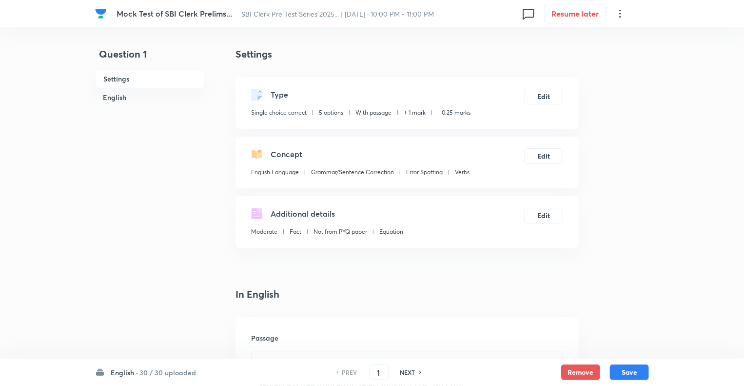
click at [116, 372] on h6 "English ·" at bounding box center [124, 372] width 27 height 10
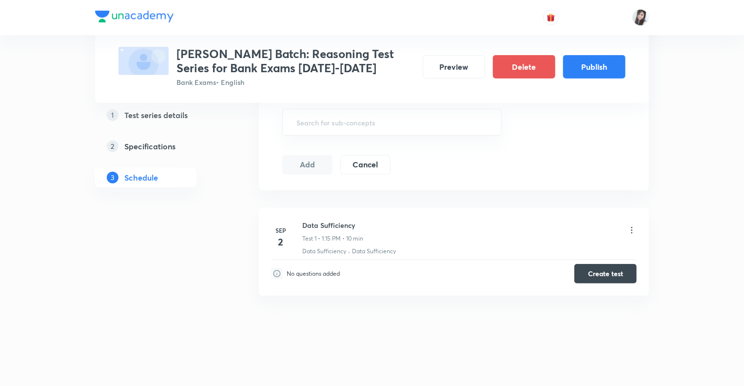
scroll to position [380, 0]
click at [593, 272] on button "Create test" at bounding box center [605, 273] width 62 height 20
click at [595, 272] on button "Create test" at bounding box center [605, 273] width 62 height 20
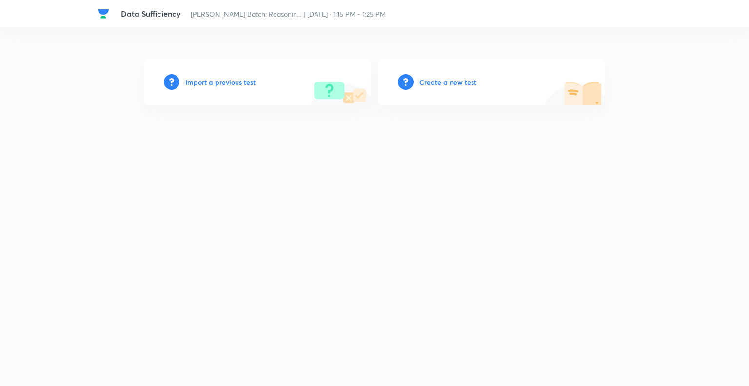
click at [428, 81] on h6 "Create a new test" at bounding box center [447, 82] width 57 height 10
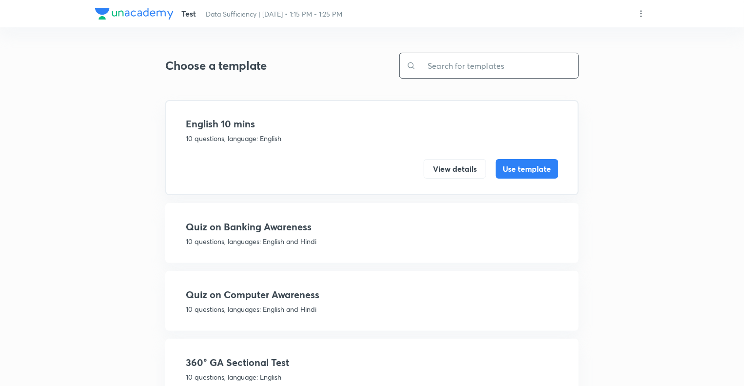
click at [447, 61] on input "text" at bounding box center [497, 65] width 162 height 25
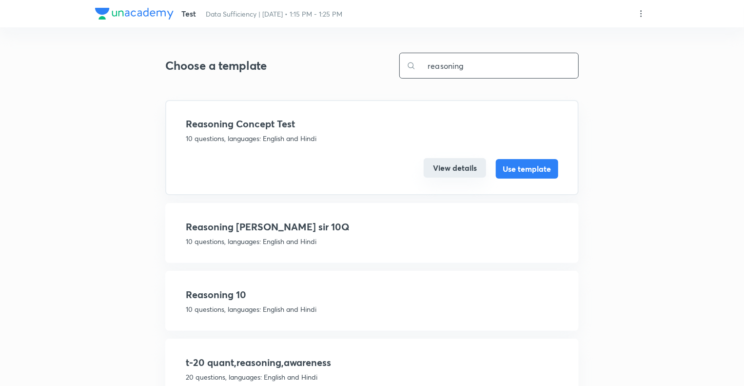
type input "reasoning"
click at [455, 165] on button "View details" at bounding box center [455, 168] width 62 height 20
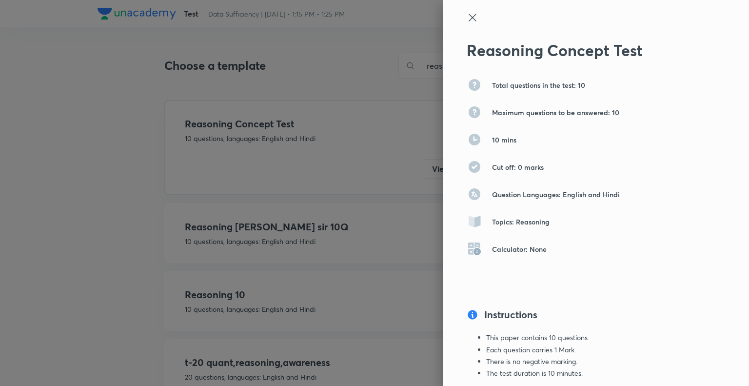
click at [469, 17] on icon at bounding box center [472, 17] width 7 height 7
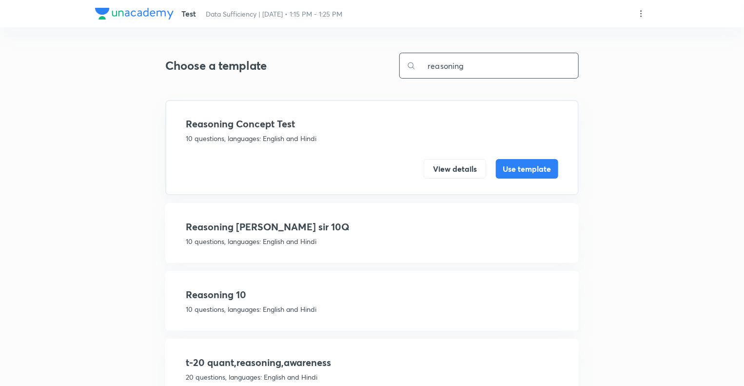
click at [480, 67] on input "reasoning" at bounding box center [497, 65] width 162 height 25
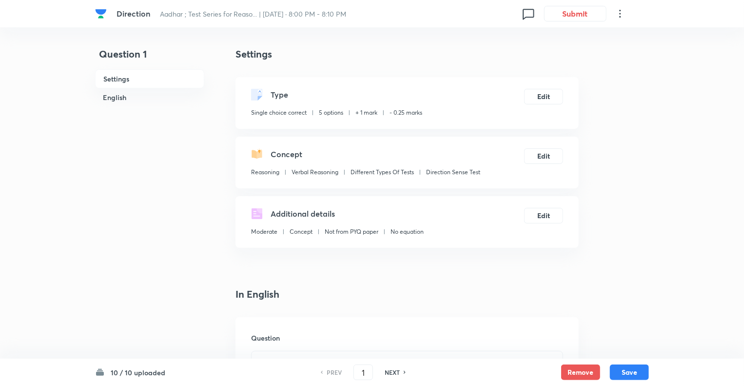
checkbox input "true"
click at [620, 13] on icon at bounding box center [619, 14] width 1 height 8
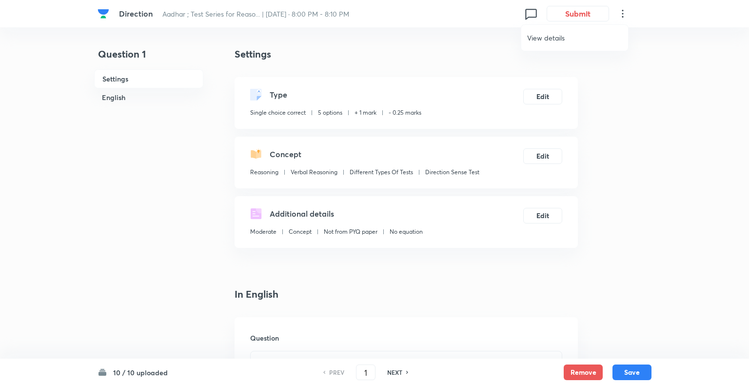
click at [646, 32] on div at bounding box center [374, 193] width 749 height 386
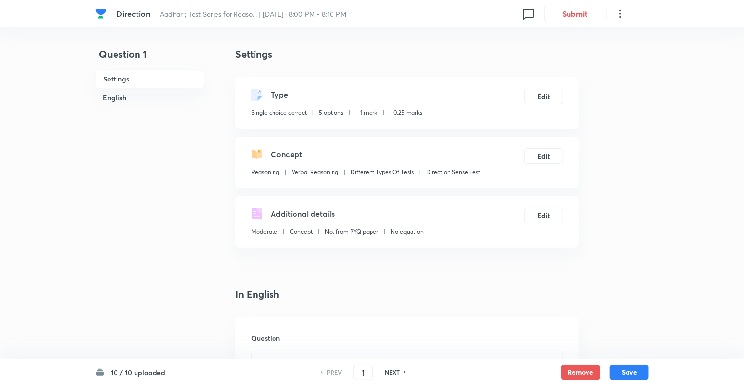
click at [620, 14] on icon at bounding box center [620, 14] width 12 height 12
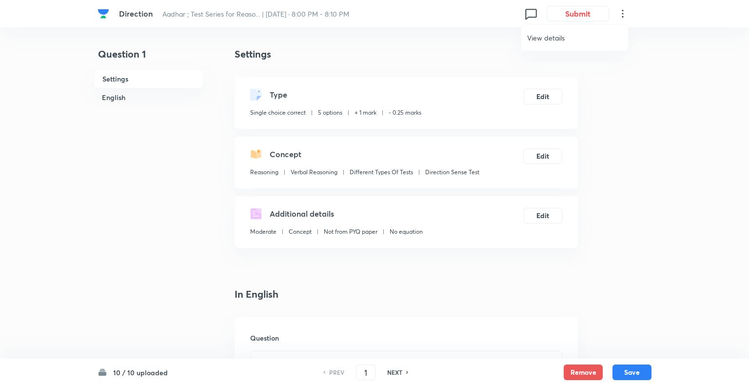
click at [531, 35] on span "View details" at bounding box center [574, 38] width 95 height 10
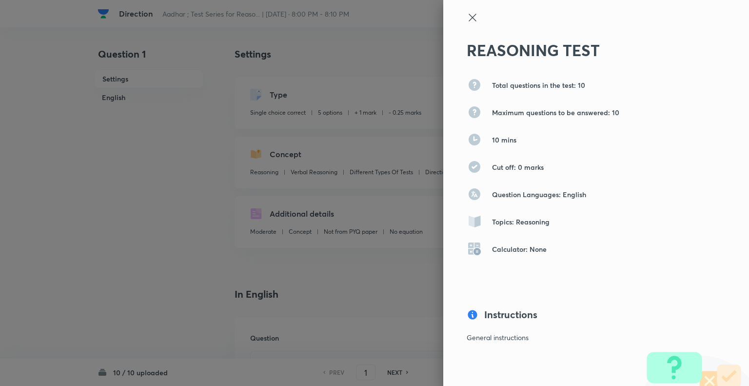
click at [467, 19] on icon at bounding box center [473, 18] width 12 height 12
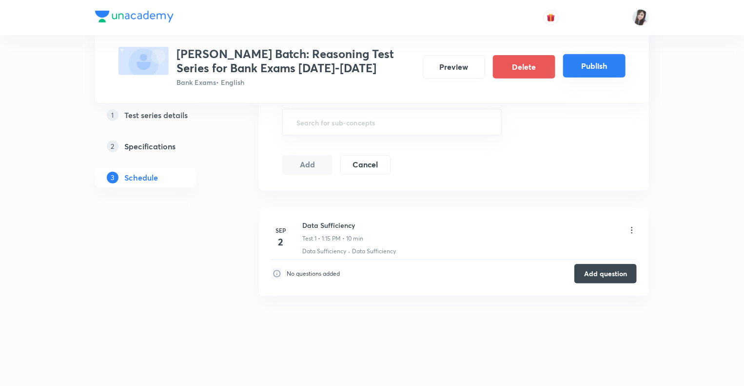
click at [586, 66] on button "Publish" at bounding box center [594, 65] width 62 height 23
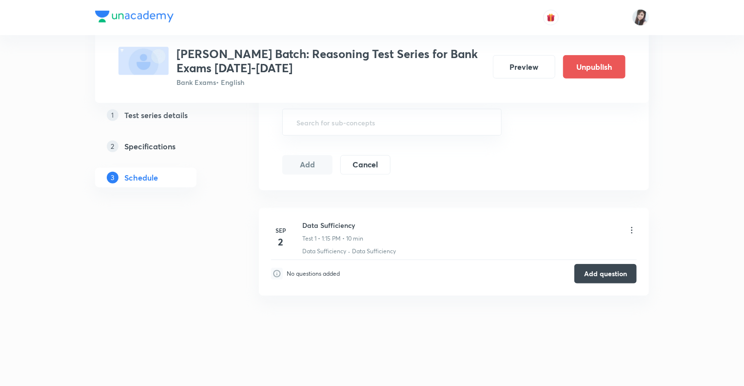
click at [139, 283] on div "1 Test series details 2 Specifications 3 Schedule" at bounding box center [161, 83] width 133 height 573
click at [704, 308] on div "Test Series [PERSON_NAME] Batch: Reasoning Test Series for Bank Exams [DATE]-[D…" at bounding box center [372, 3] width 744 height 767
click at [514, 72] on button "Preview" at bounding box center [524, 65] width 62 height 23
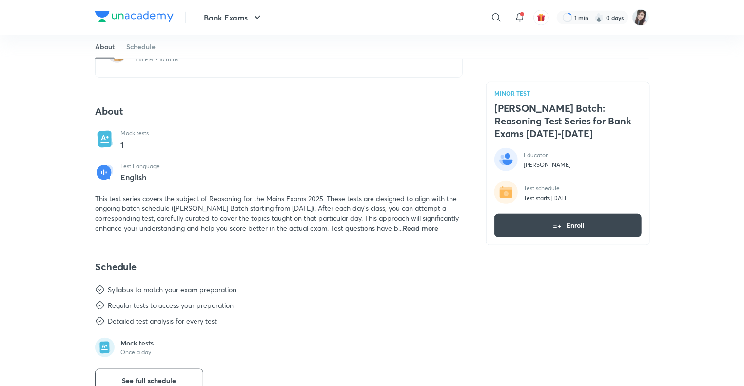
scroll to position [293, 0]
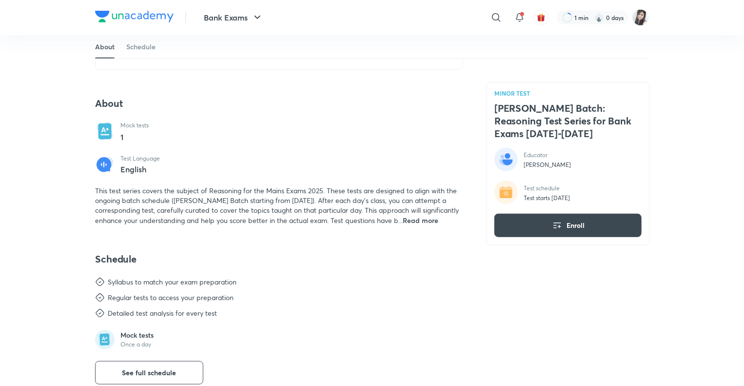
click at [438, 218] on span "Read more" at bounding box center [421, 220] width 36 height 9
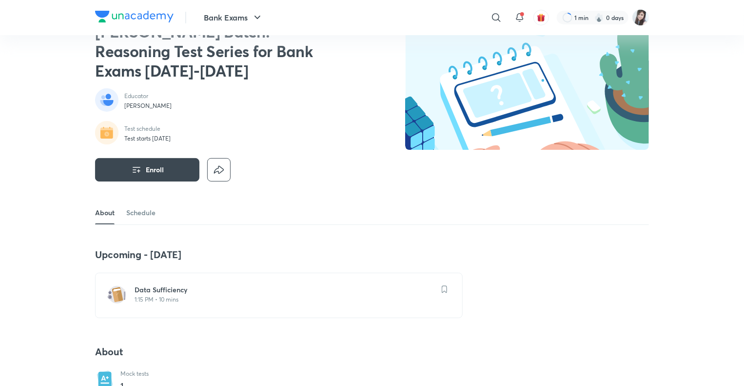
scroll to position [0, 0]
